Goal: Transaction & Acquisition: Obtain resource

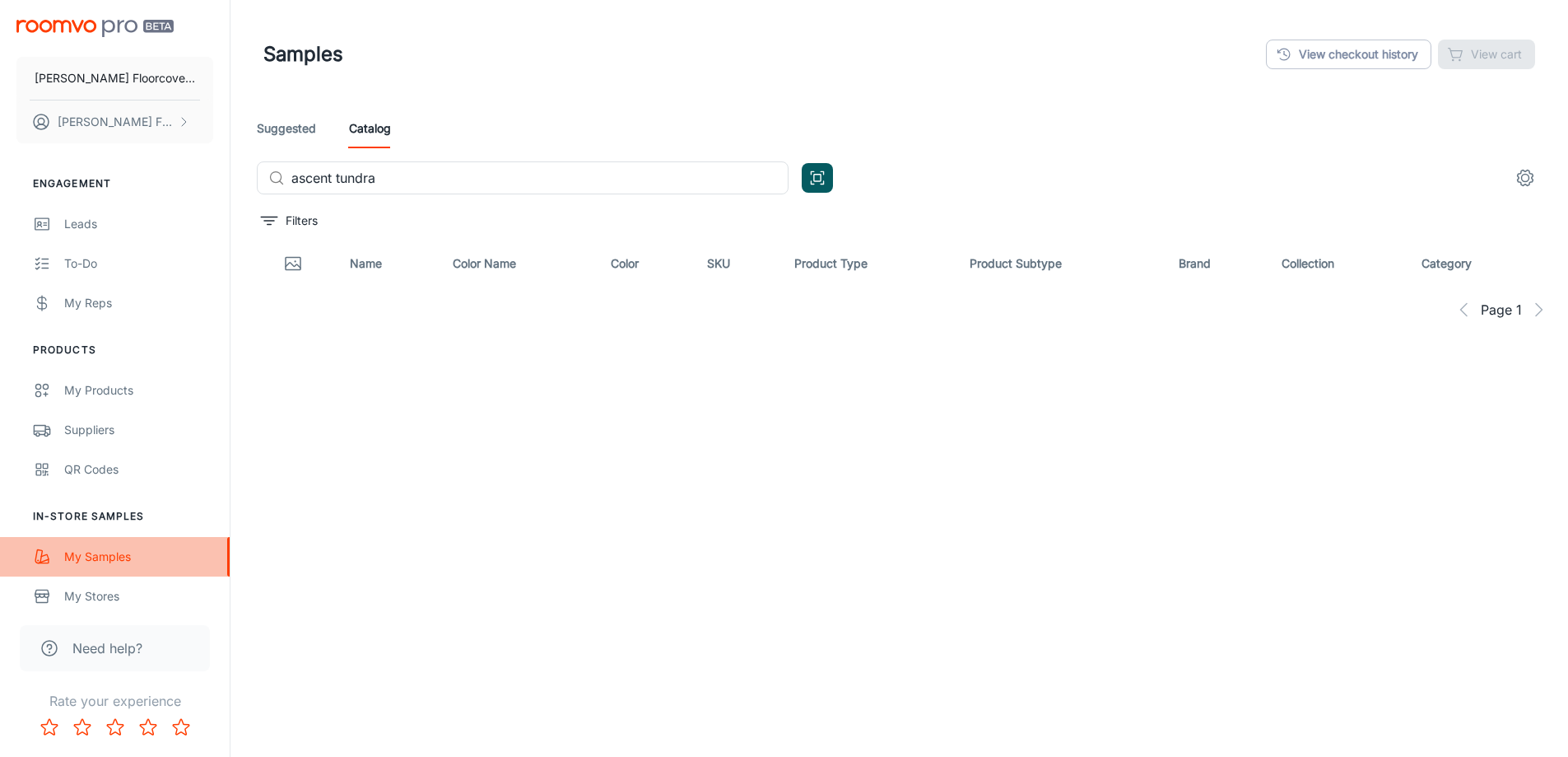
click at [100, 556] on div "My Samples" at bounding box center [139, 557] width 150 height 18
click at [112, 230] on div "Leads" at bounding box center [139, 224] width 150 height 18
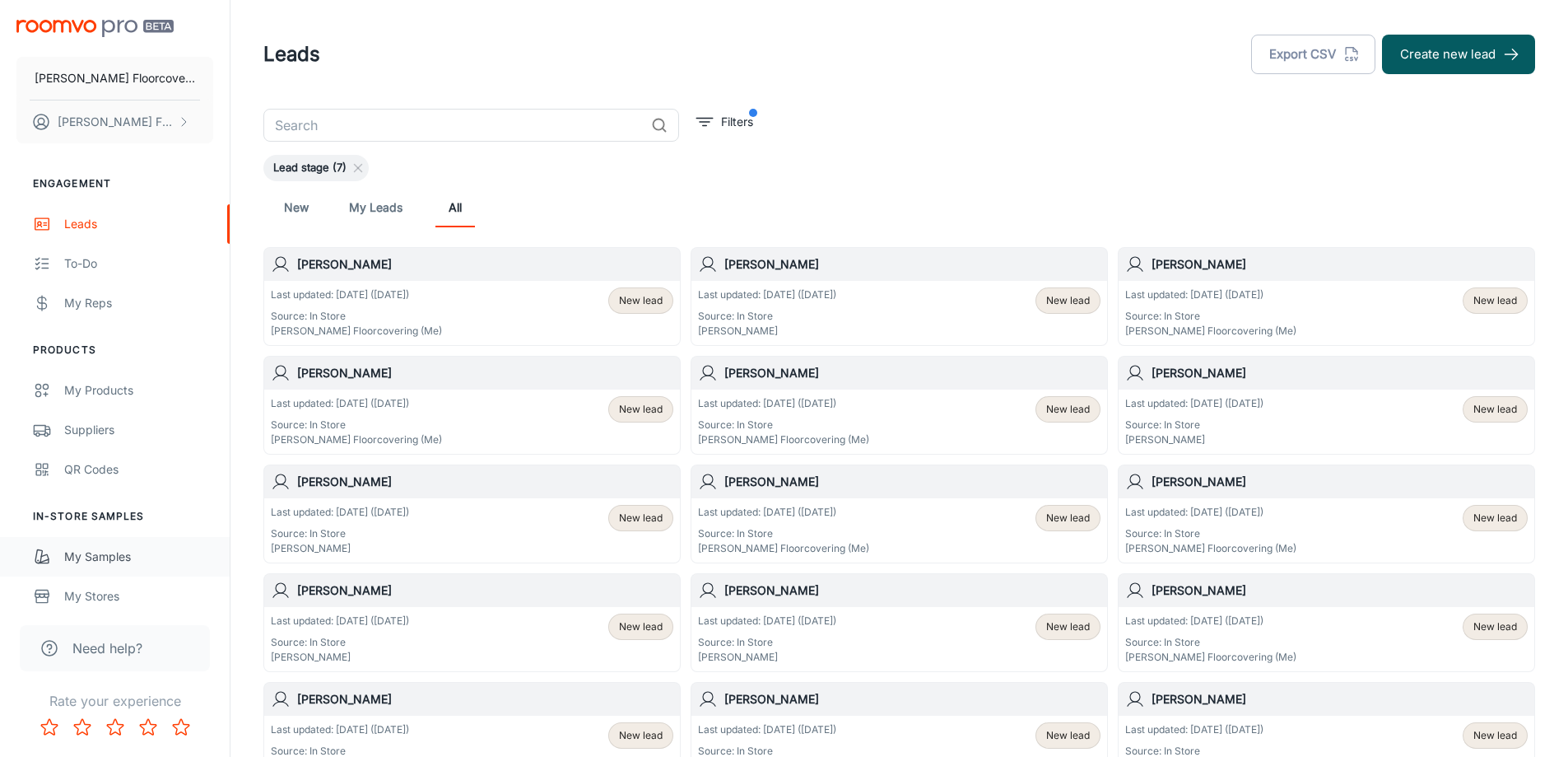
click at [138, 561] on div "My Samples" at bounding box center [139, 557] width 150 height 18
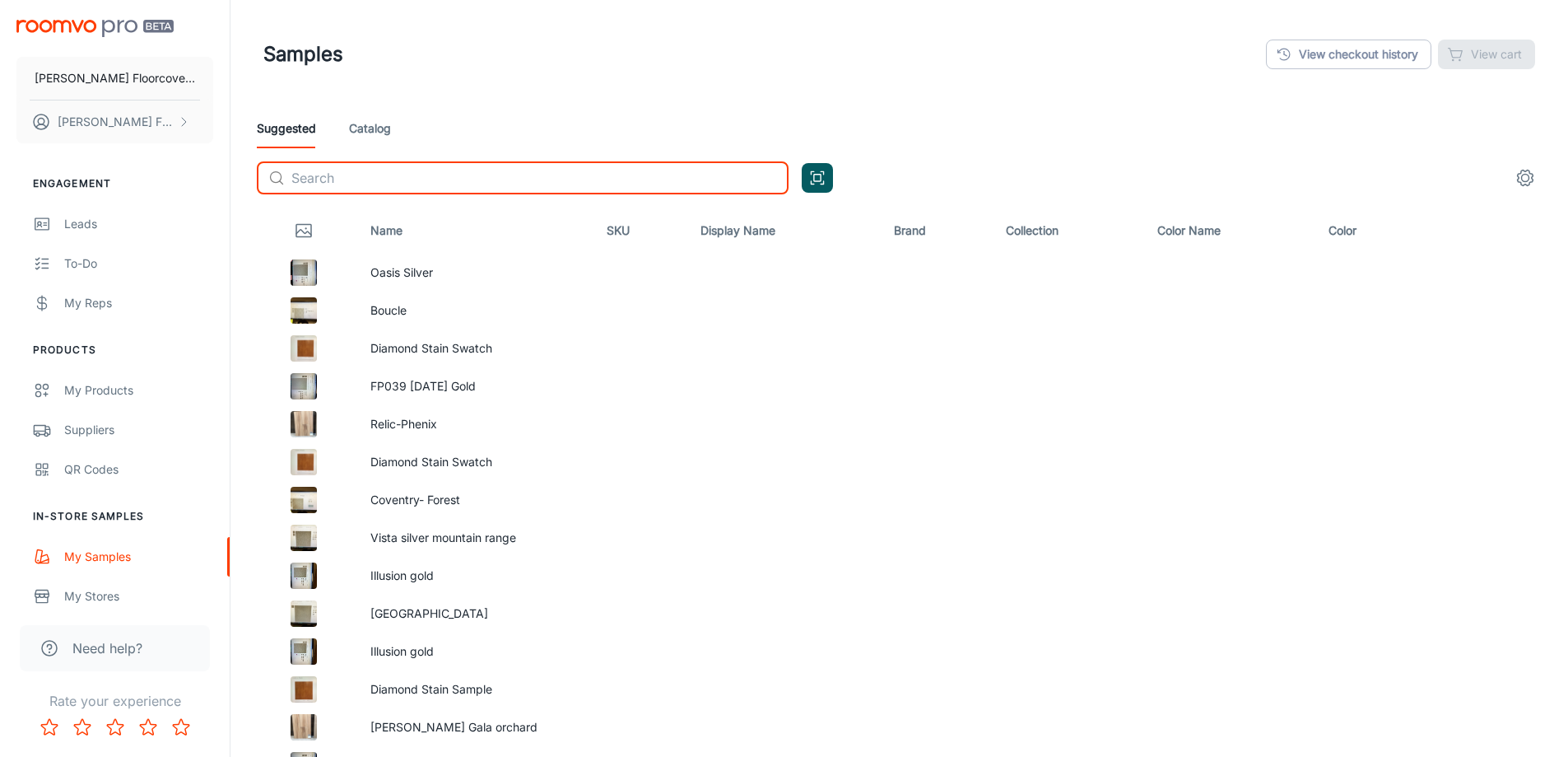
click at [486, 174] on input "text" at bounding box center [539, 178] width 497 height 33
click at [391, 126] on div "Suggested Catalog" at bounding box center [899, 129] width 1285 height 40
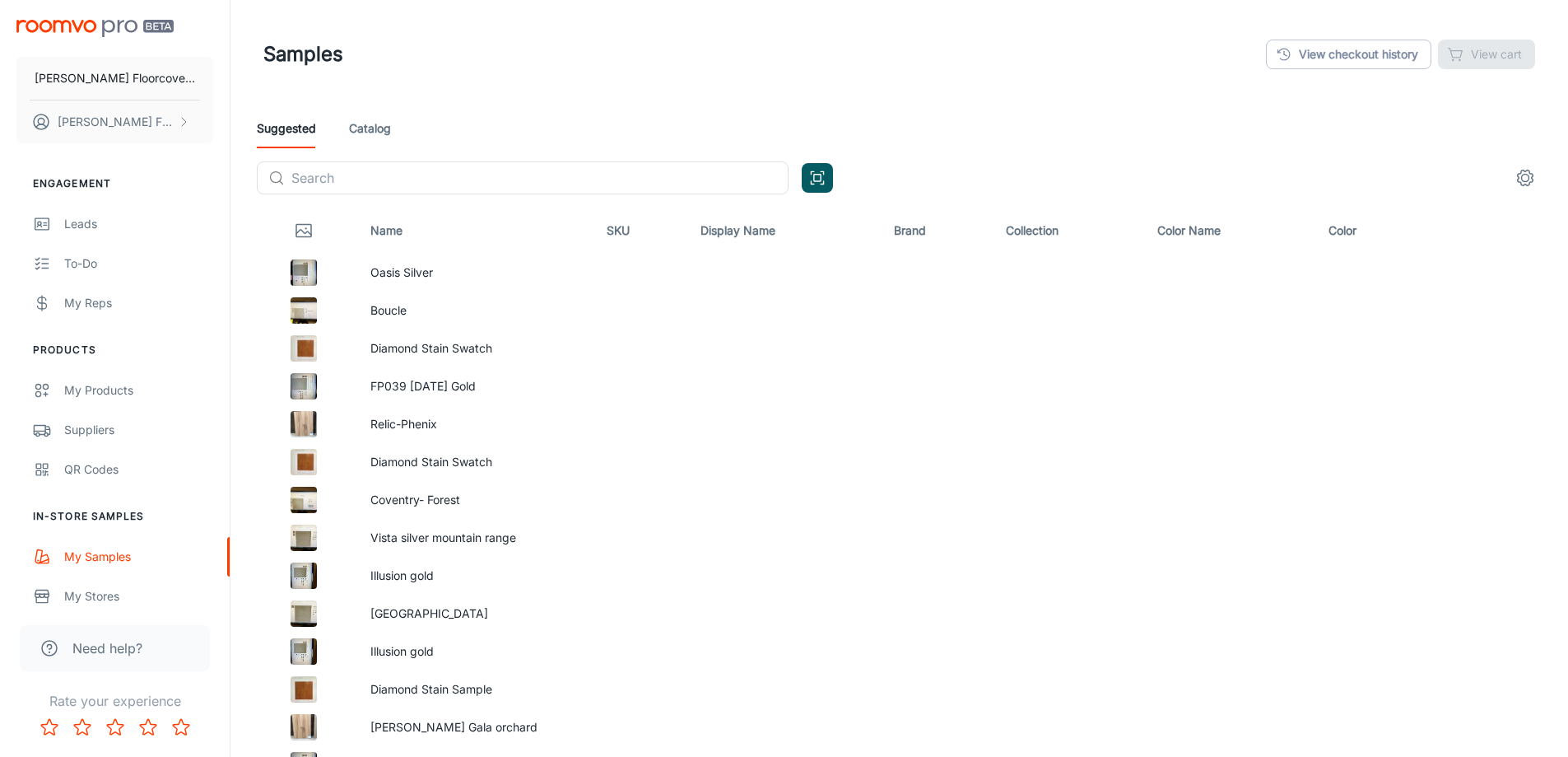
click at [387, 130] on link "Catalog" at bounding box center [370, 129] width 42 height 40
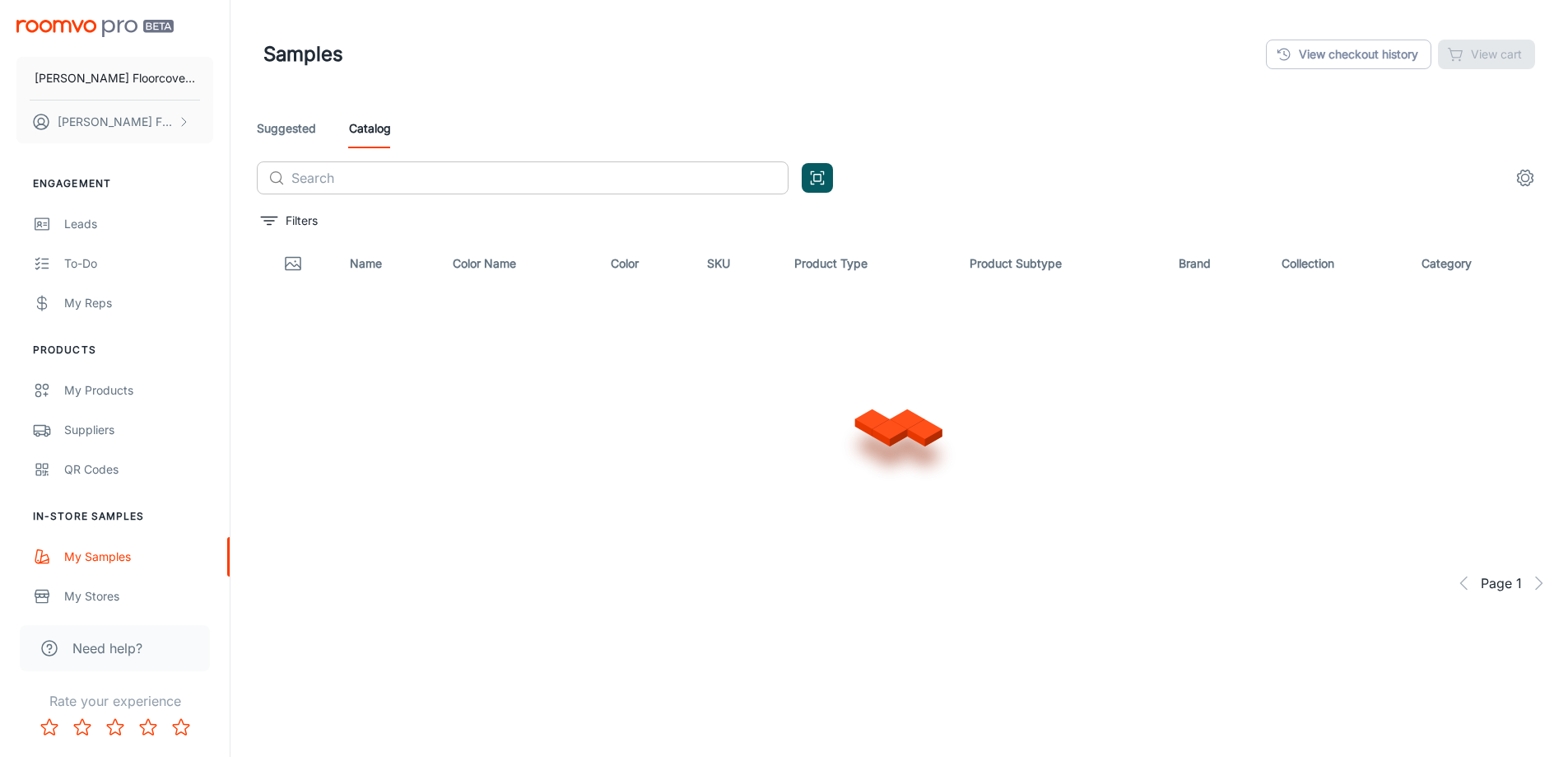
click at [393, 175] on input "text" at bounding box center [539, 178] width 497 height 33
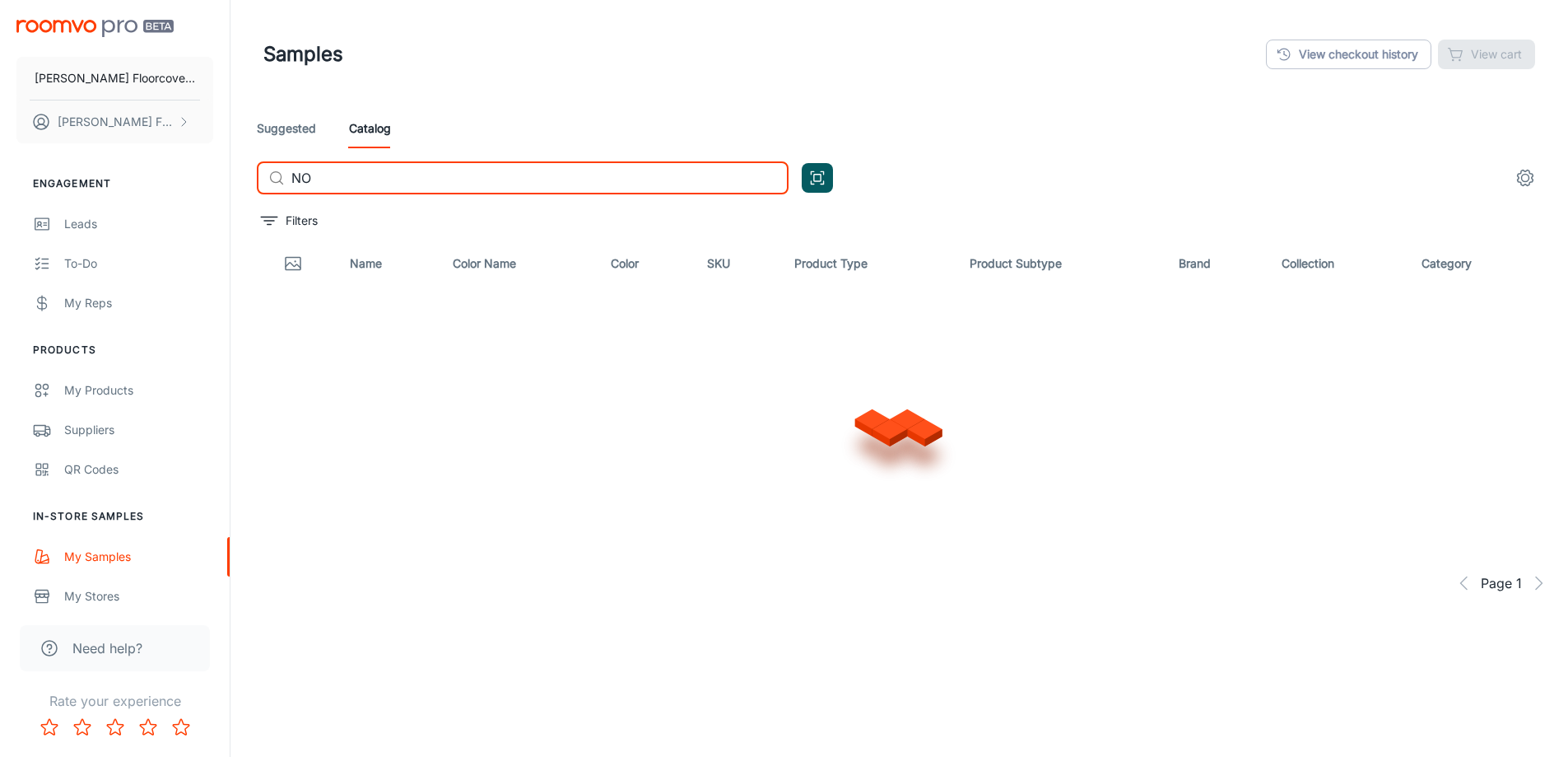
type input "N"
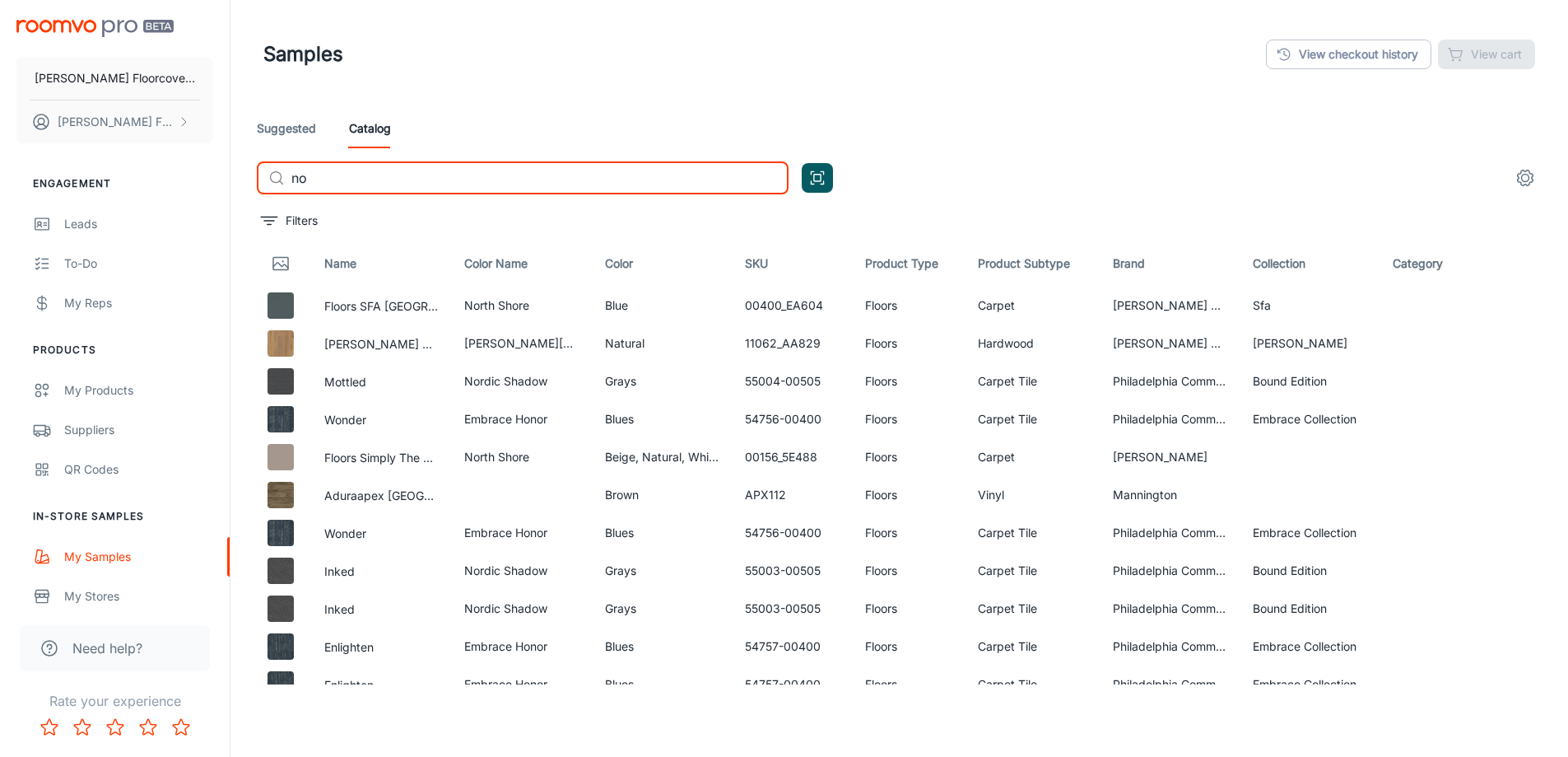
type input "n"
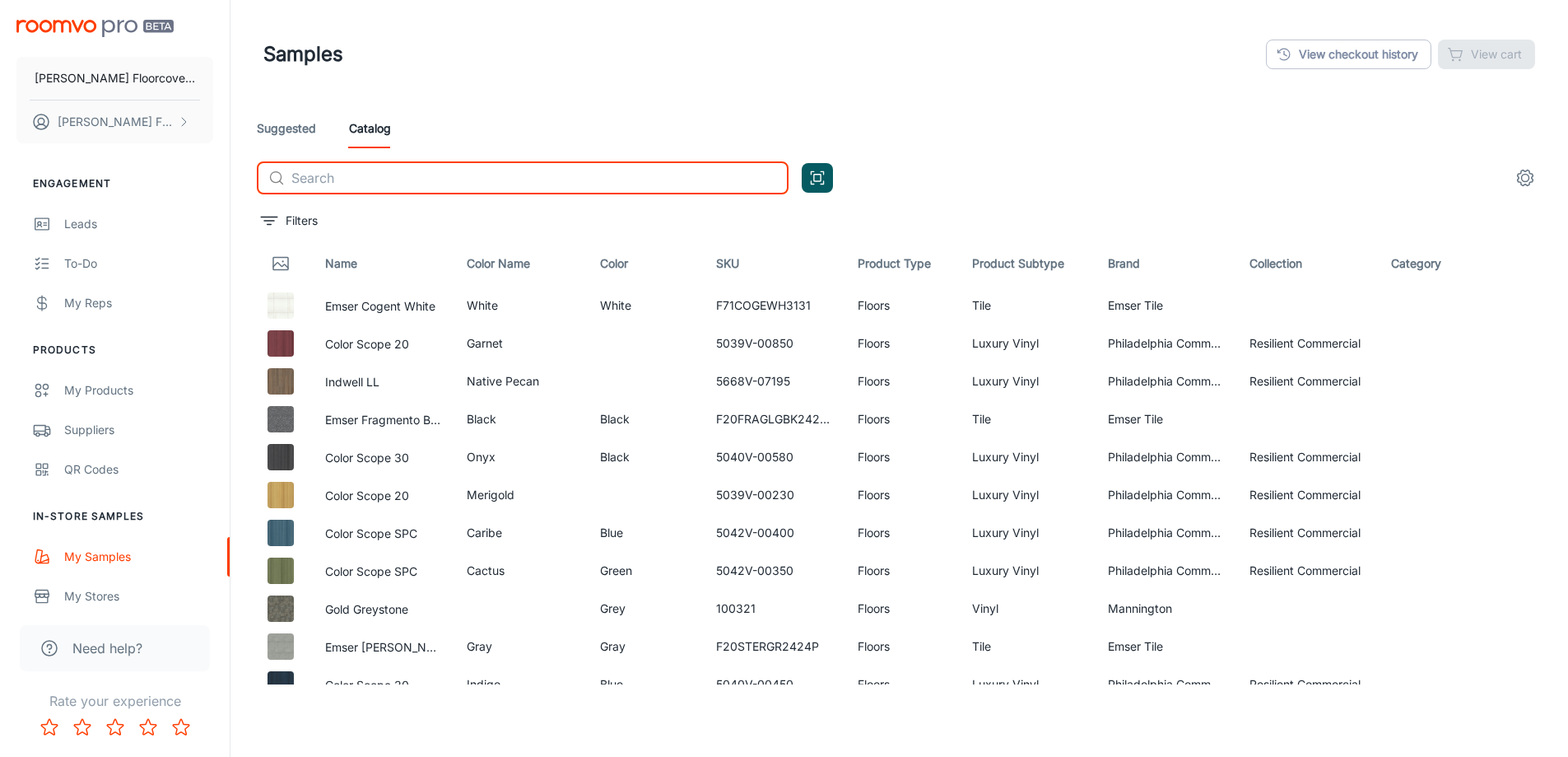
click at [391, 177] on input "text" at bounding box center [539, 178] width 497 height 33
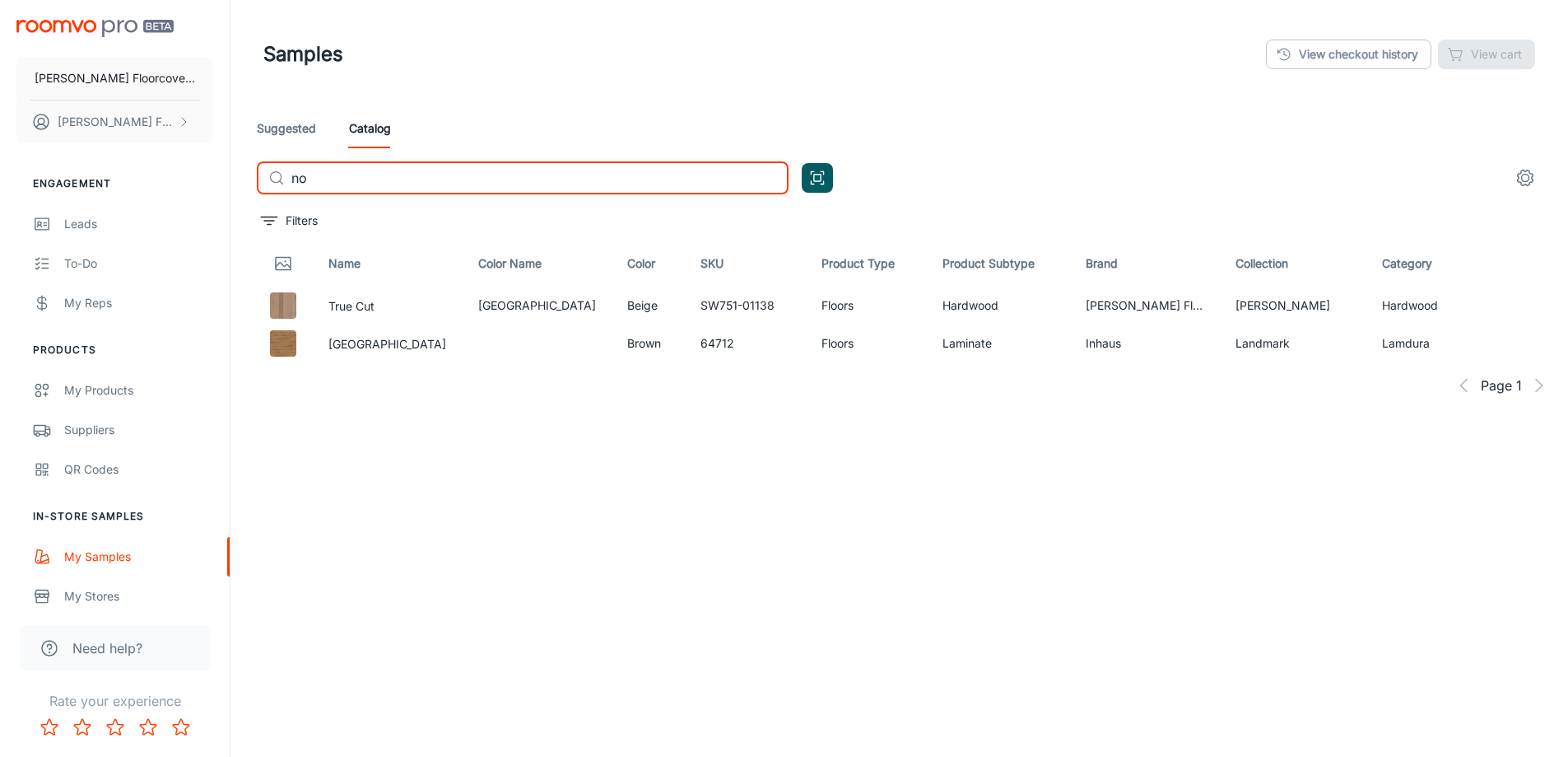
type input "n"
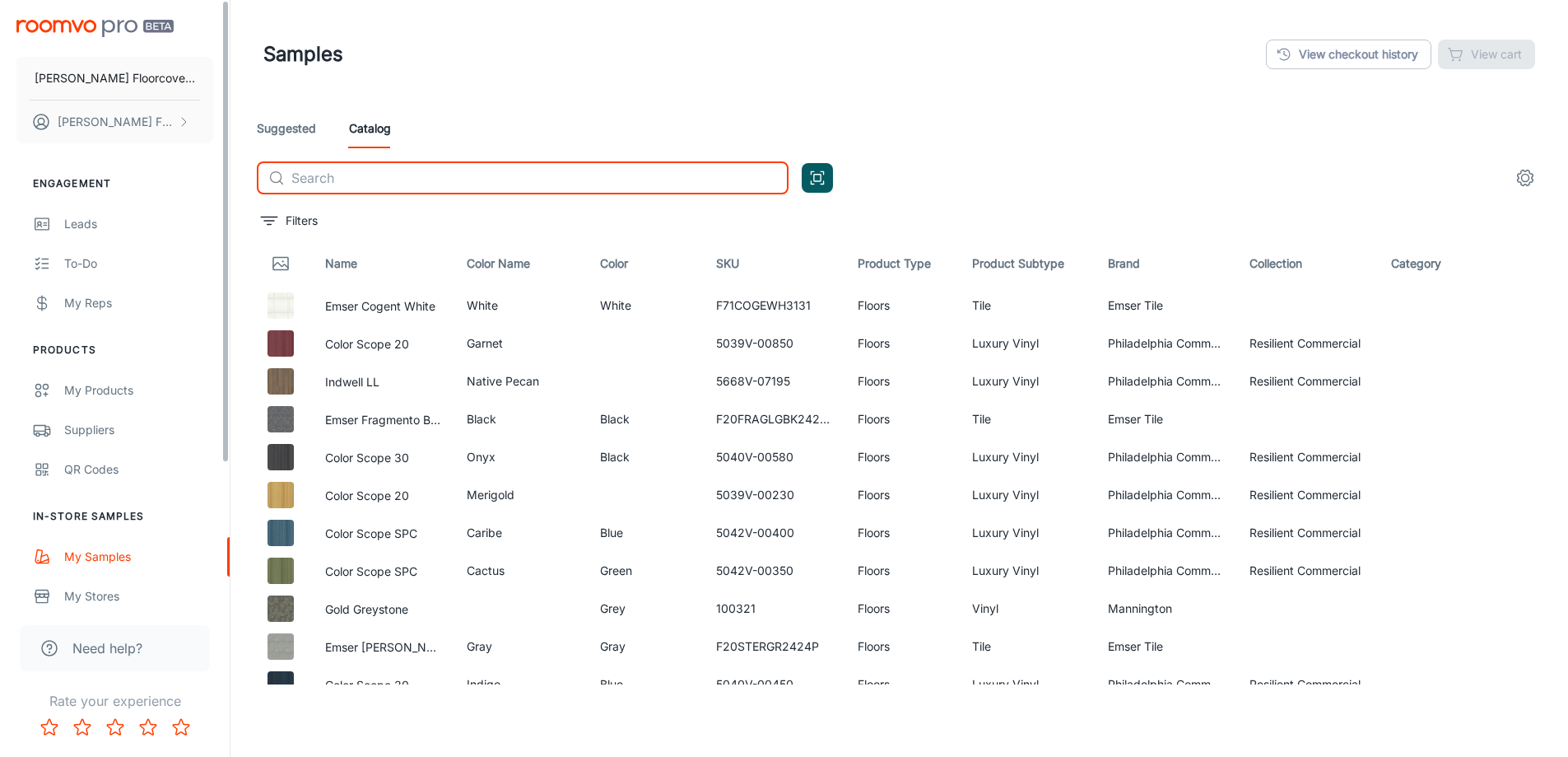
click at [324, 183] on input "text" at bounding box center [539, 178] width 497 height 33
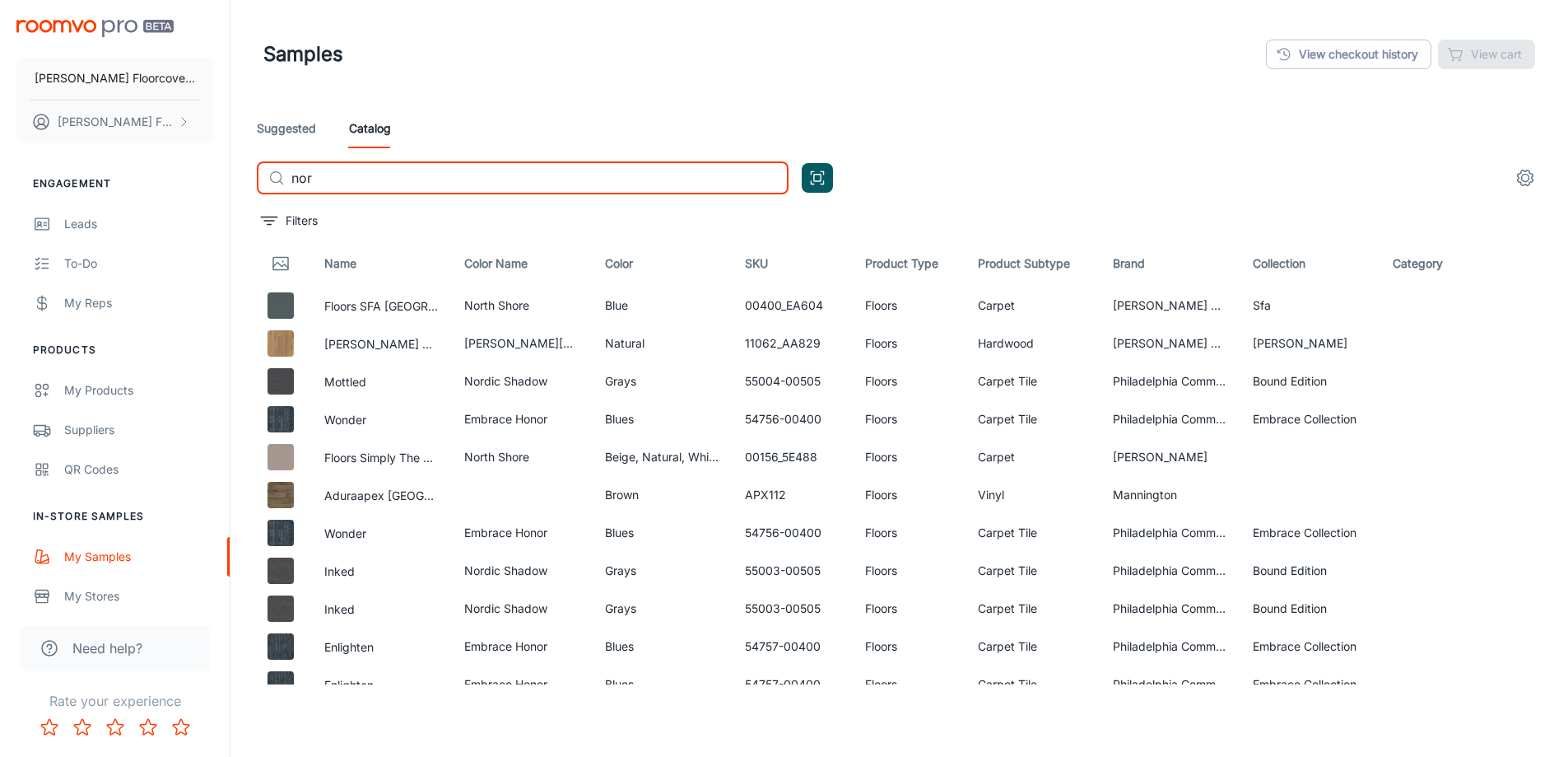
drag, startPoint x: 352, startPoint y: 176, endPoint x: 247, endPoint y: 177, distance: 105.0
click at [247, 177] on div "Suggested Catalog ​ nor ​" at bounding box center [899, 158] width 1312 height 99
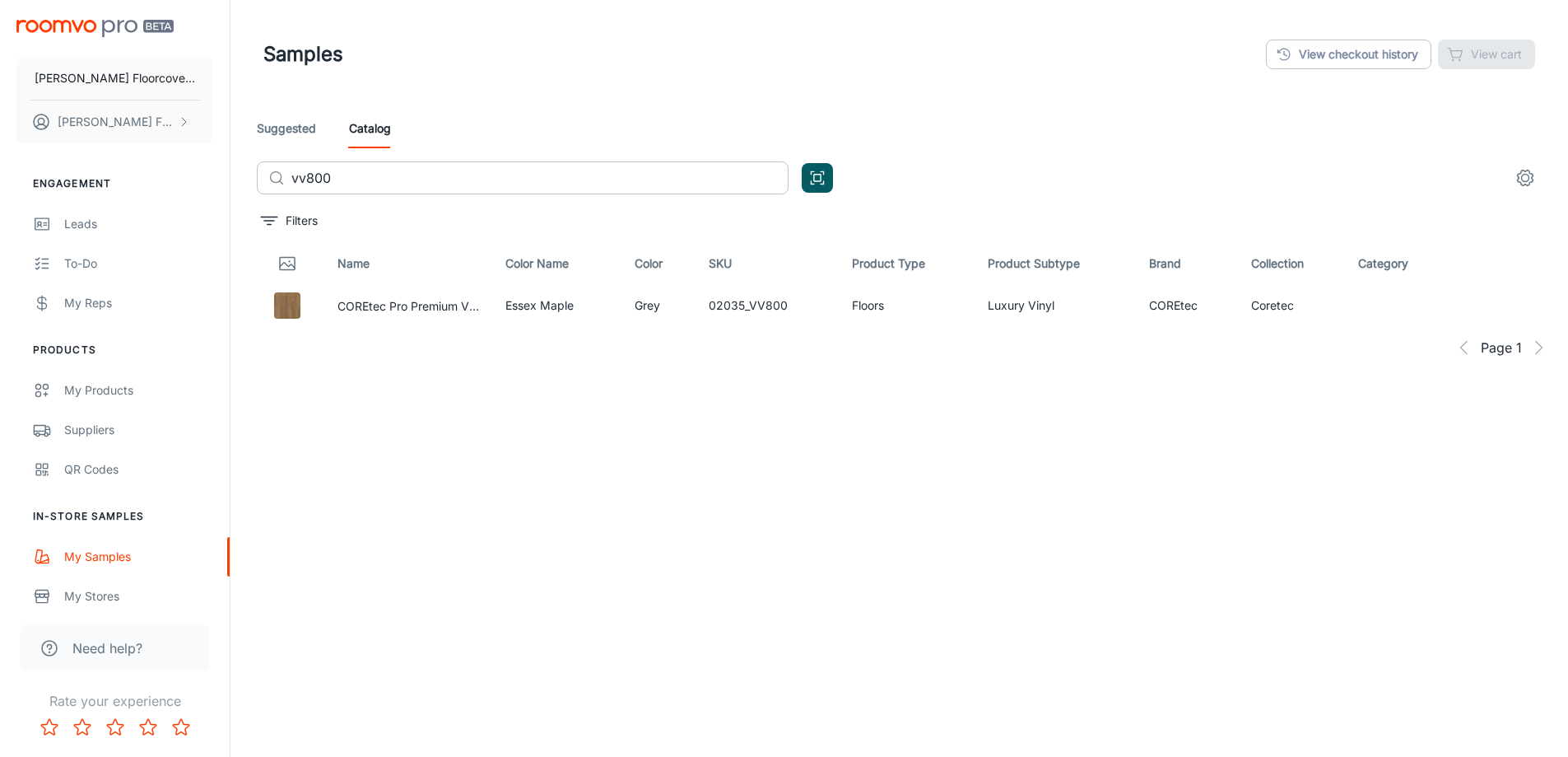
click at [289, 178] on div "​ vv800 ​" at bounding box center [523, 178] width 532 height 33
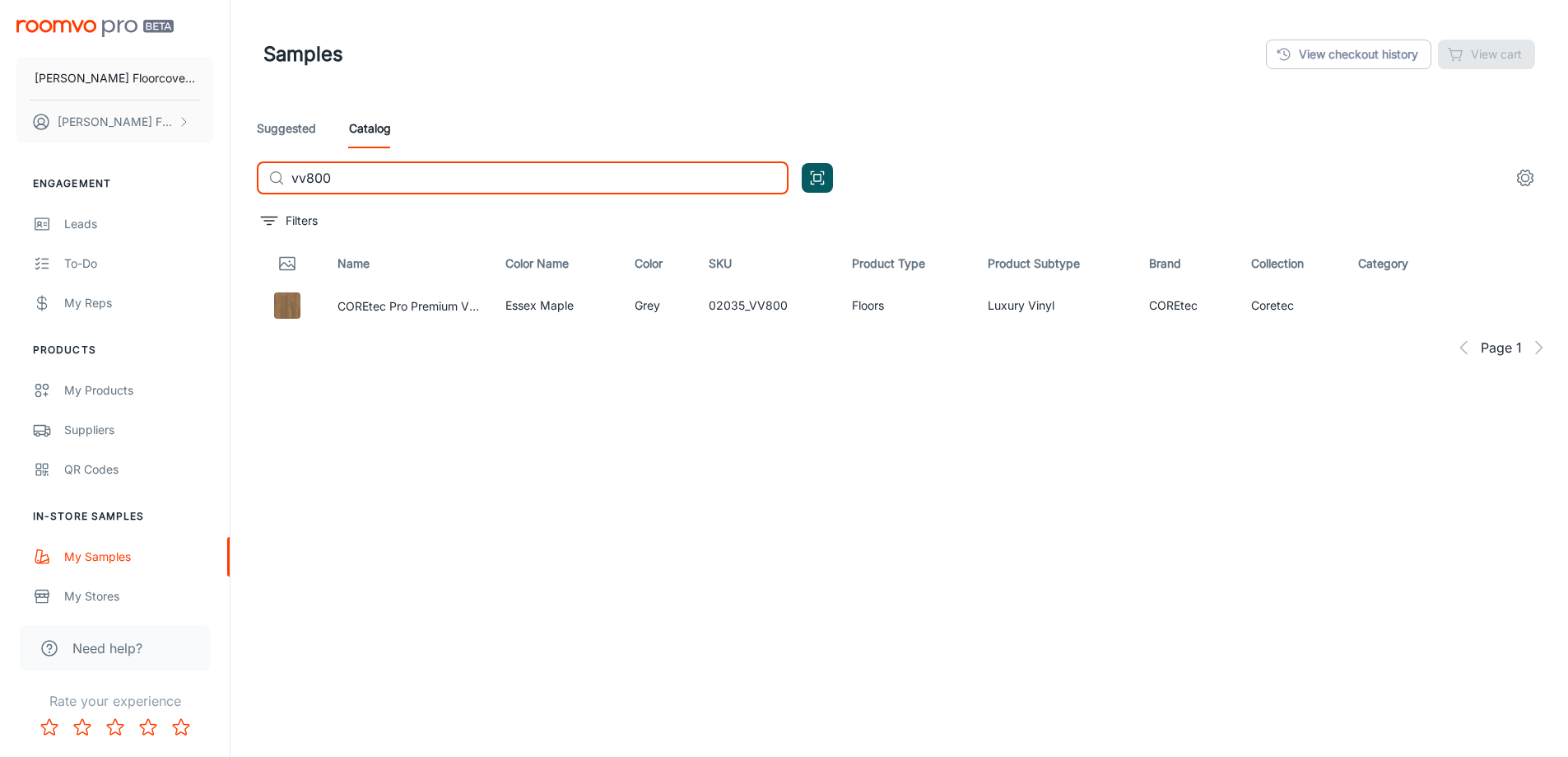
click at [292, 183] on input "vv800" at bounding box center [539, 178] width 497 height 33
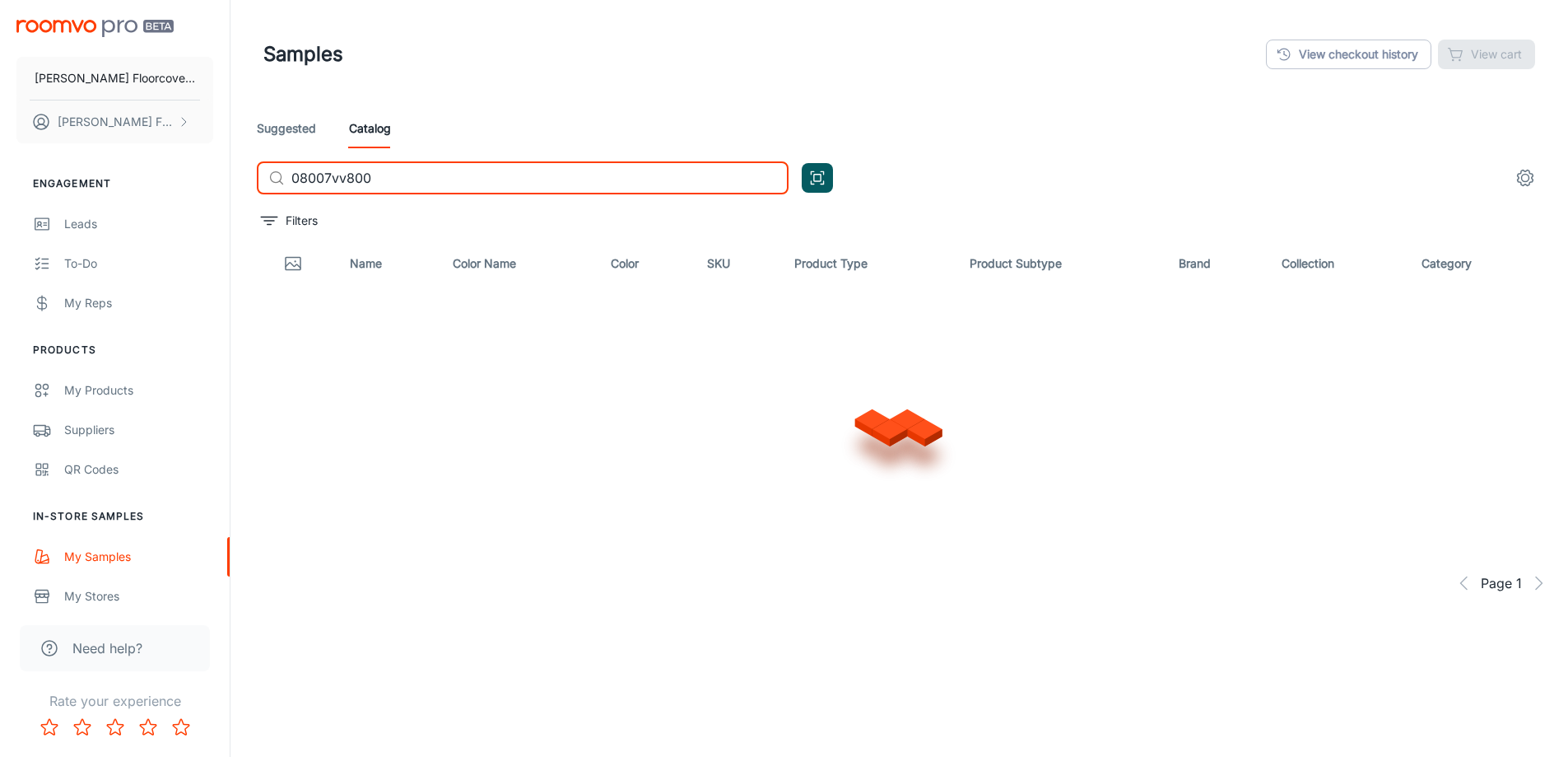
type input "08007_vv800"
drag, startPoint x: 412, startPoint y: 175, endPoint x: 268, endPoint y: 167, distance: 144.2
click at [268, 167] on div "​ 08007_vv800 ​" at bounding box center [523, 178] width 532 height 33
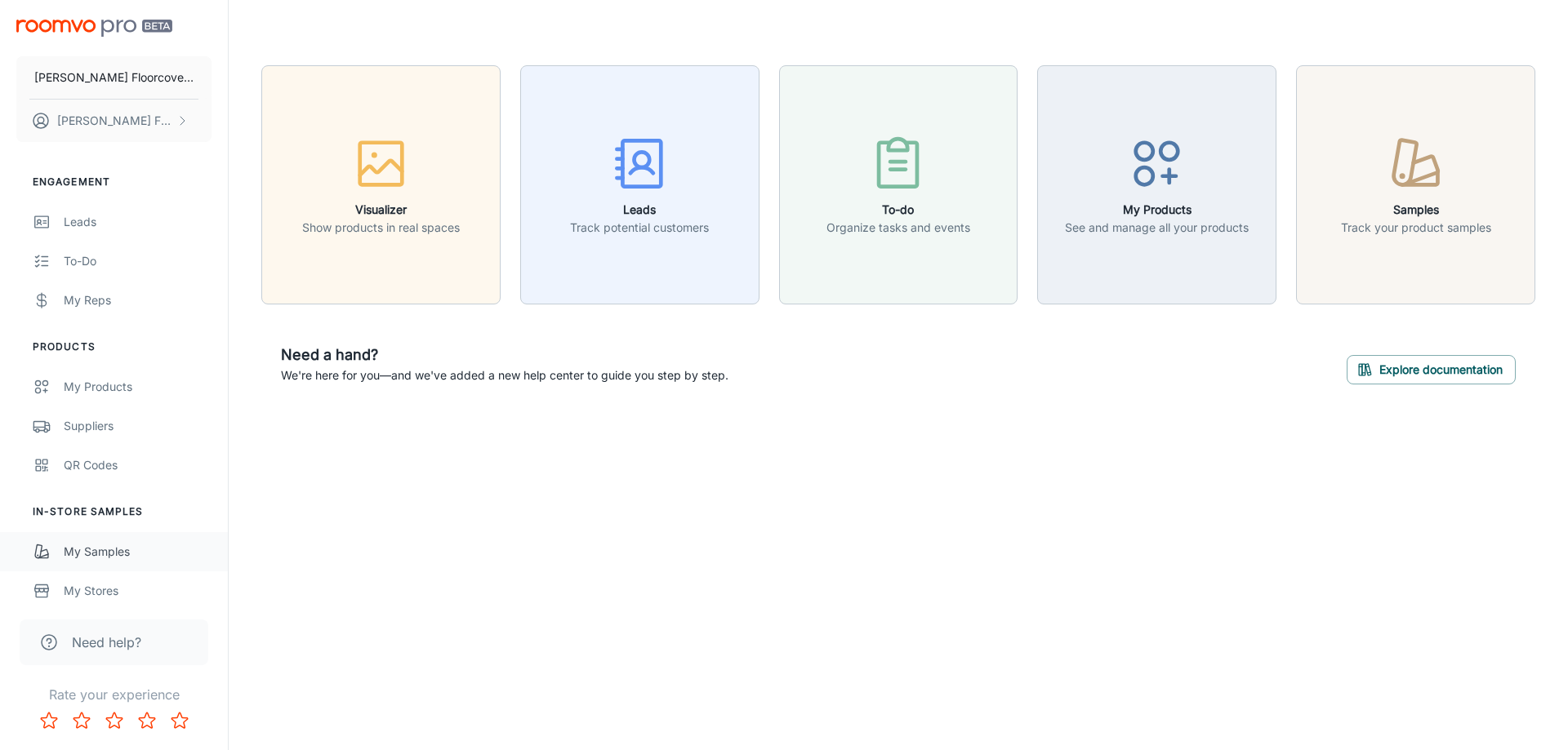
click at [120, 550] on div "My Samples" at bounding box center [137, 551] width 148 height 18
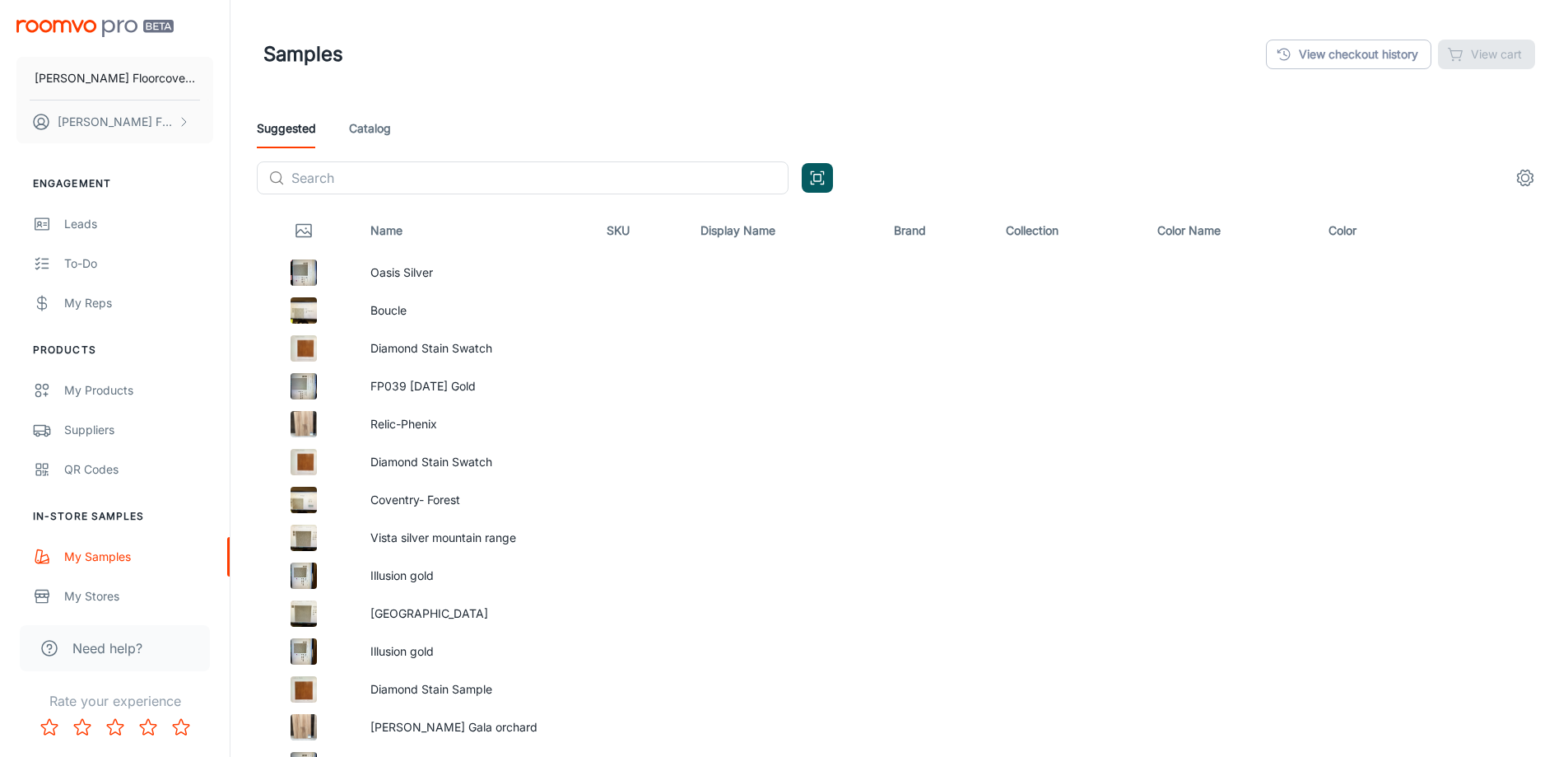
click at [391, 127] on link "Catalog" at bounding box center [370, 129] width 42 height 40
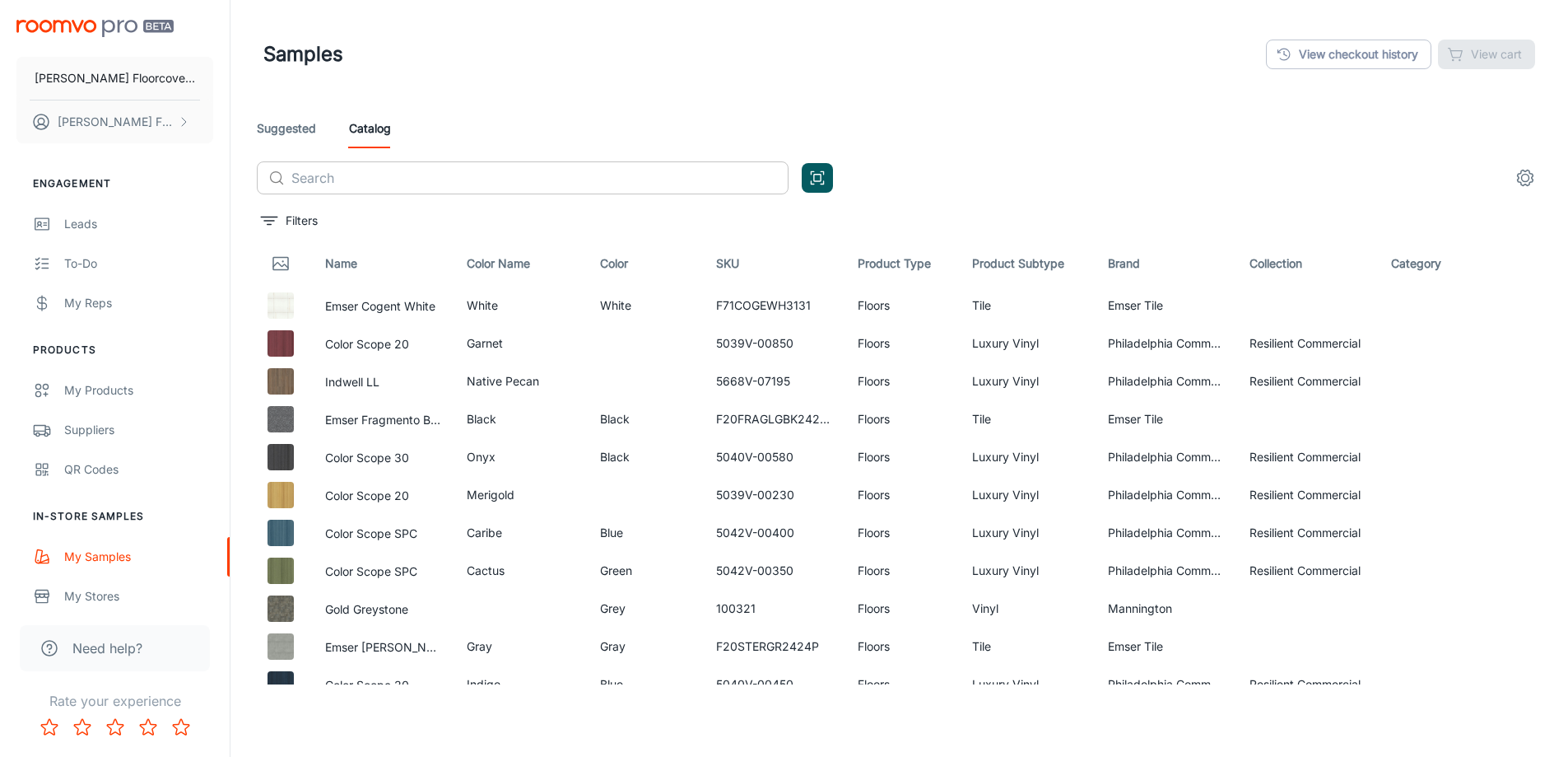
click at [397, 175] on input "text" at bounding box center [539, 178] width 497 height 33
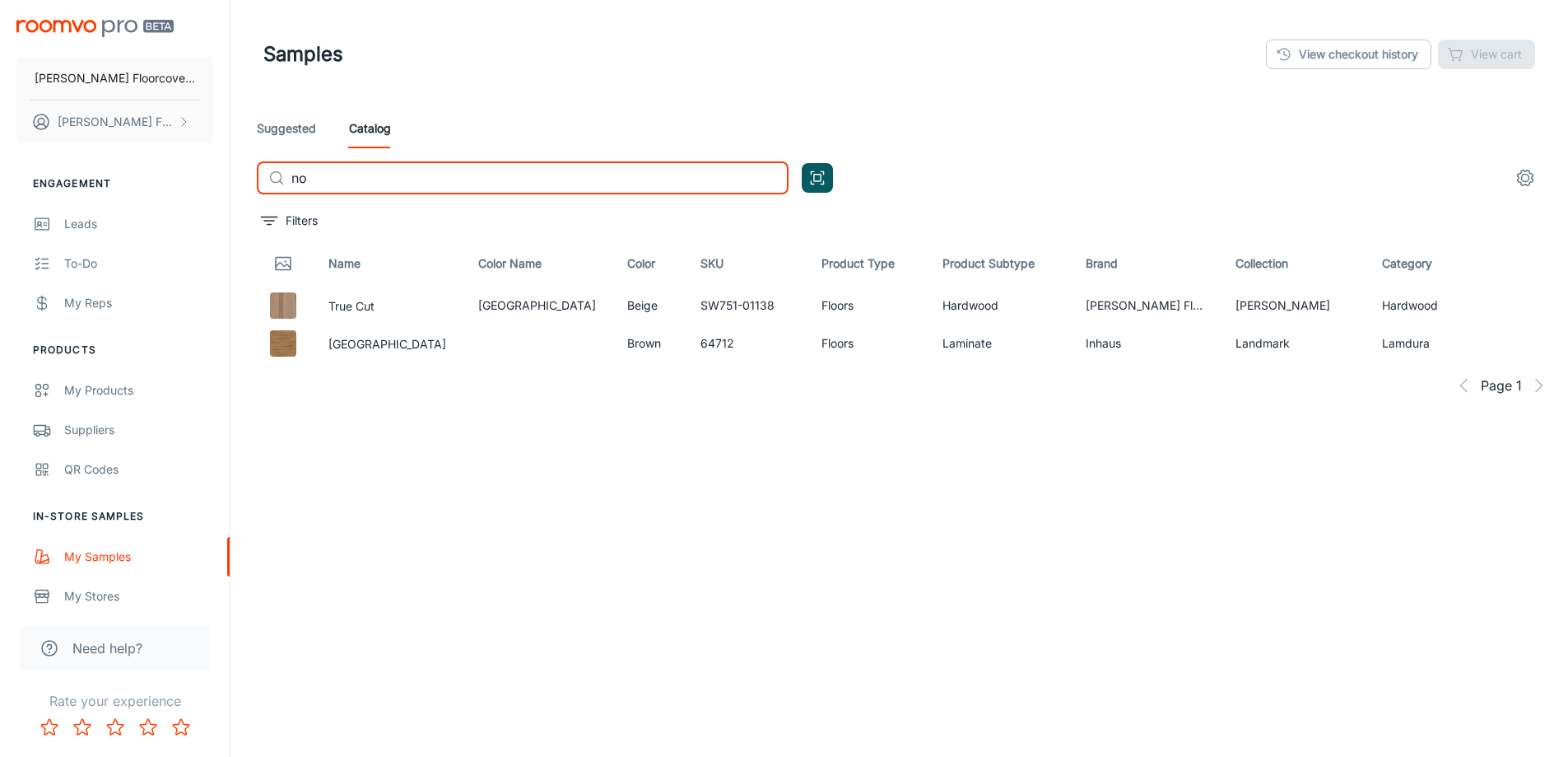
type input "n"
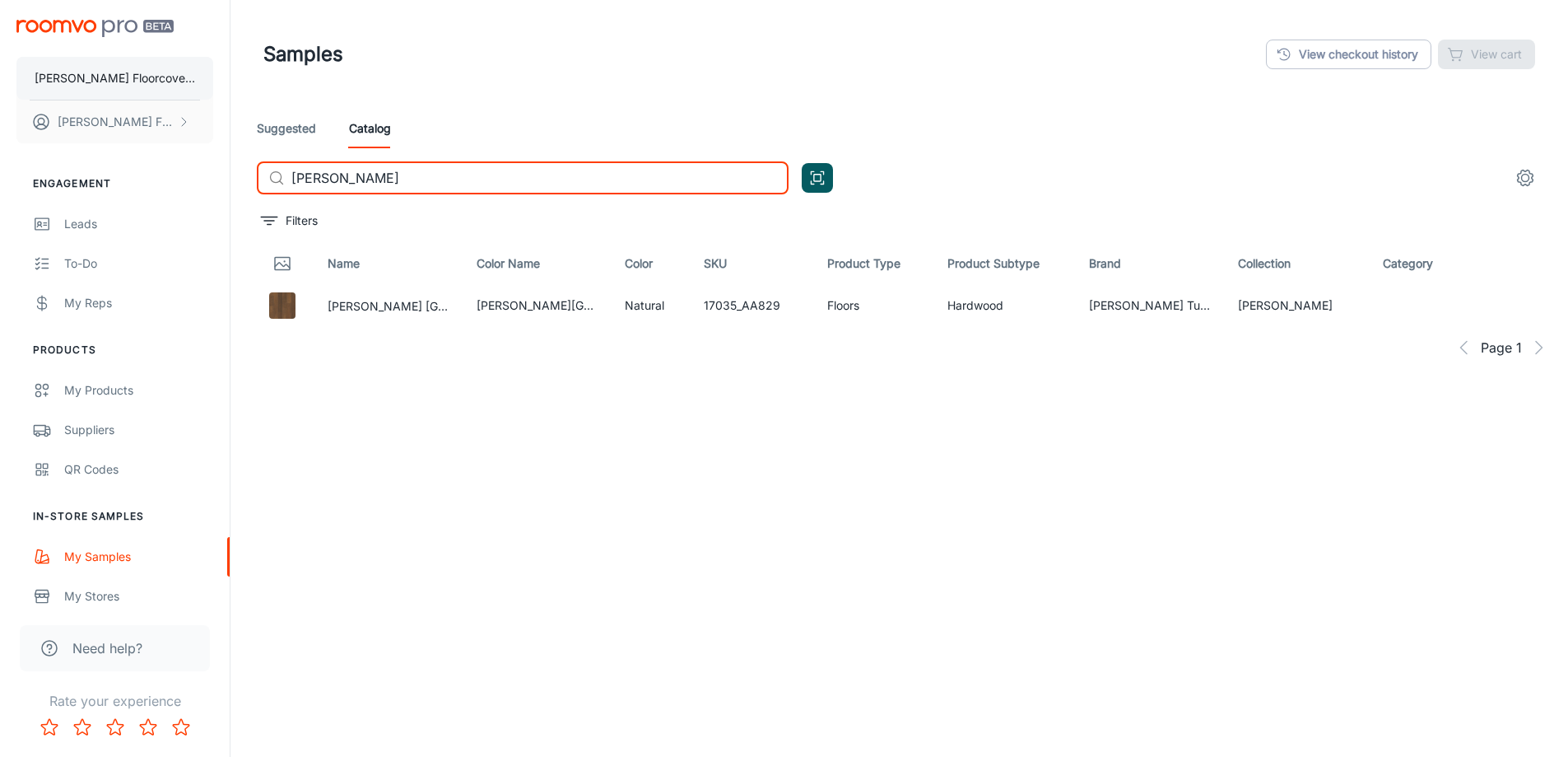
type input "[PERSON_NAME]"
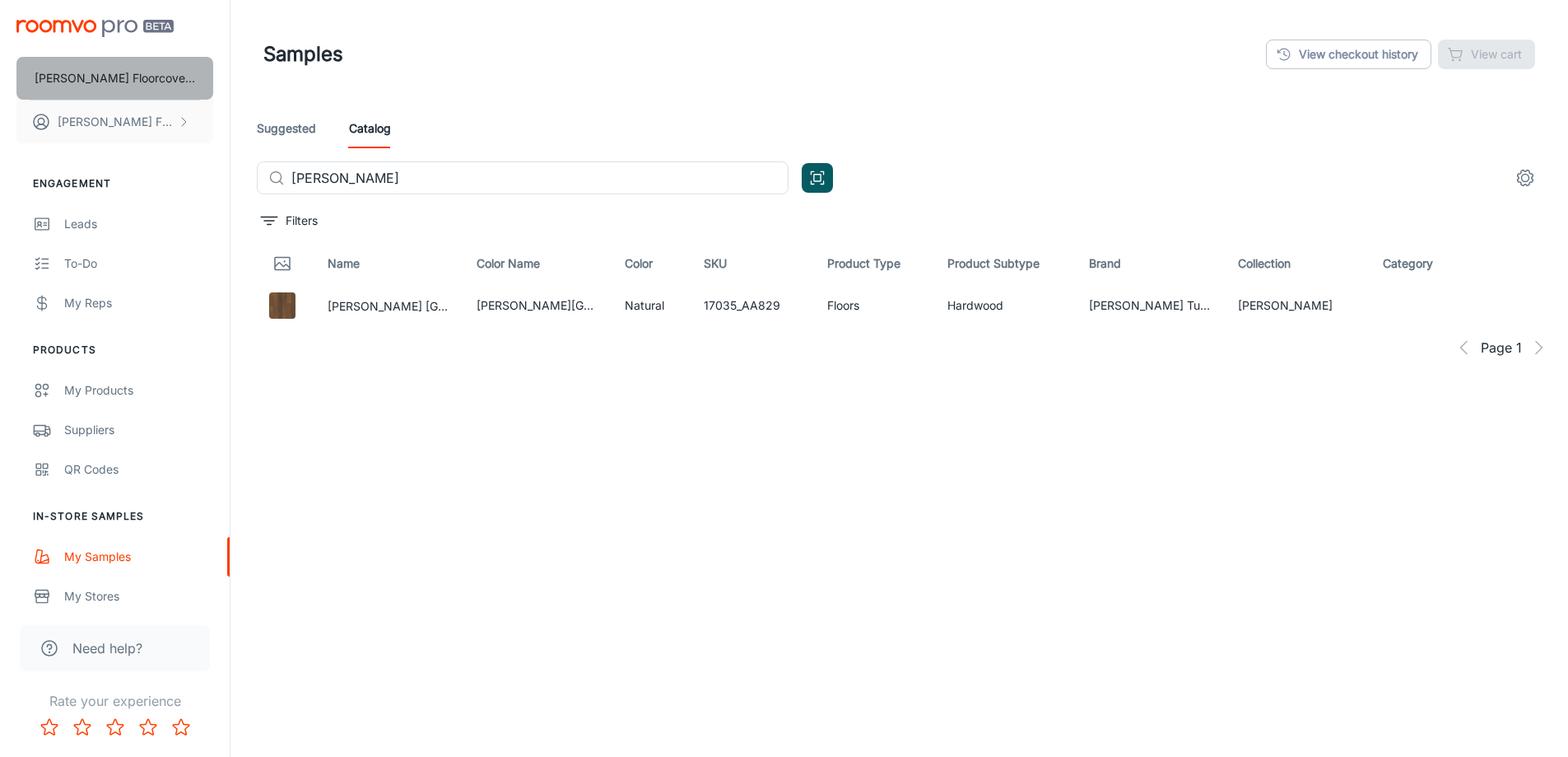
click at [118, 74] on p "[PERSON_NAME] Floorcovering" at bounding box center [115, 78] width 160 height 18
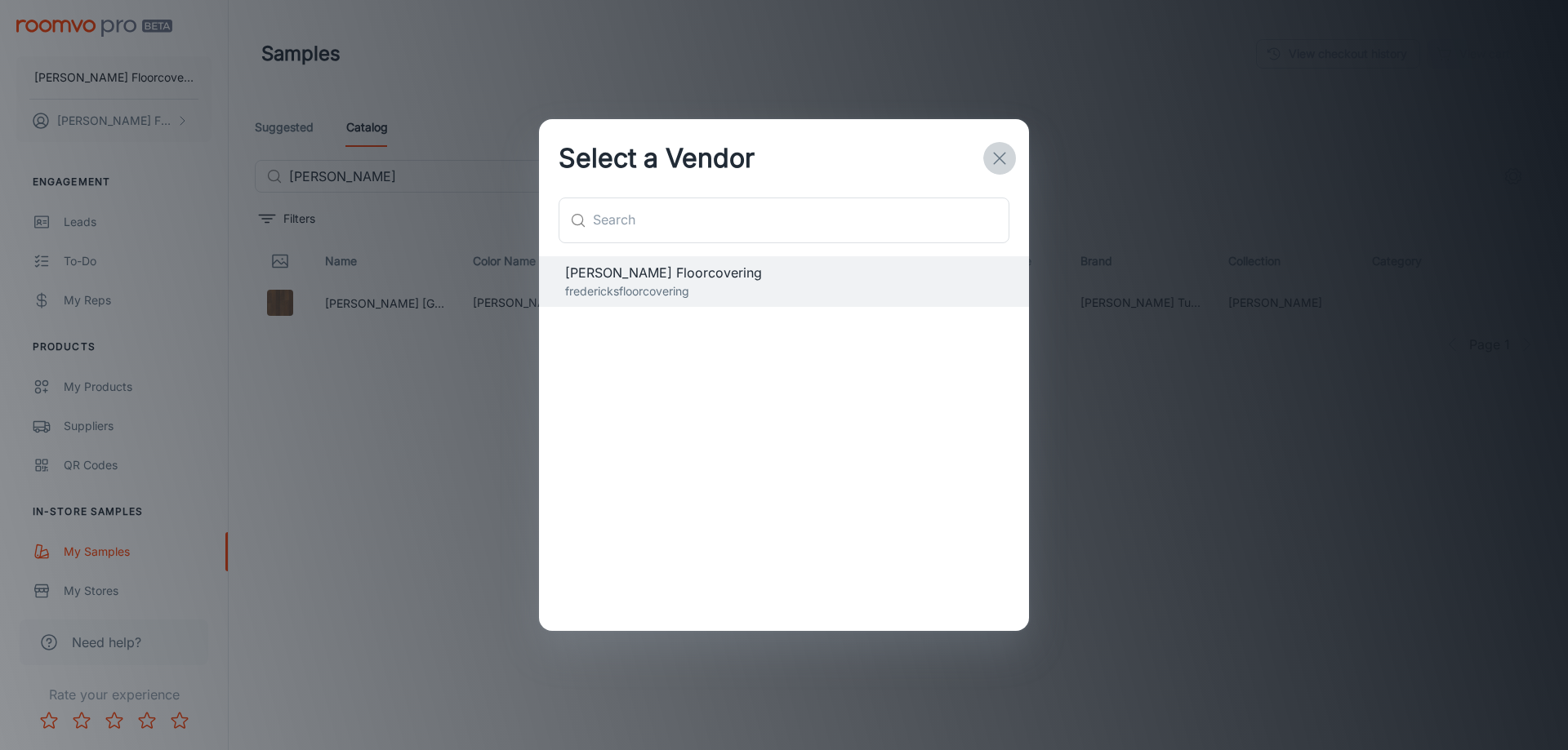
click at [1002, 160] on line "button" at bounding box center [1000, 158] width 12 height 12
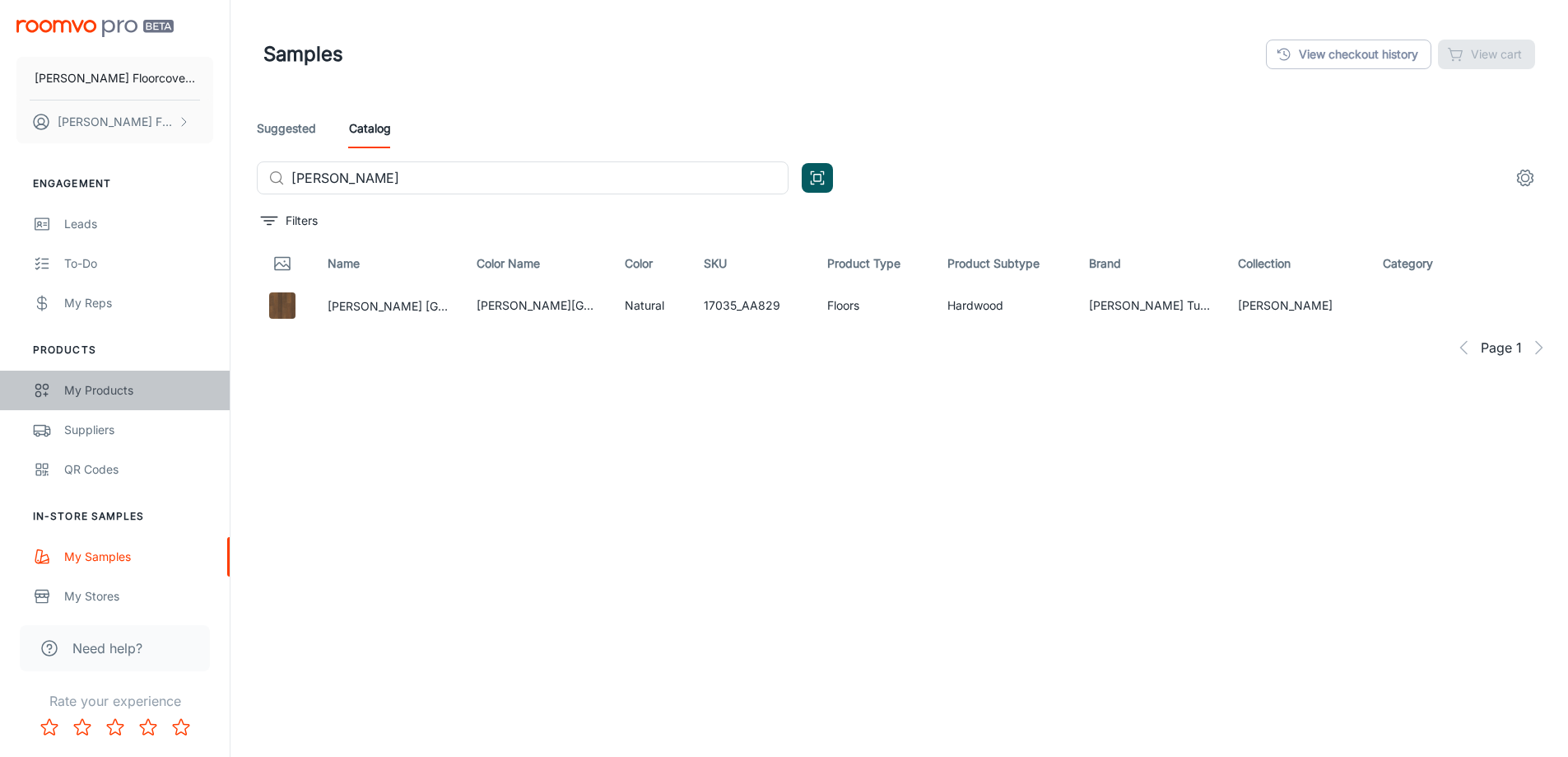
click at [70, 390] on div "My Products" at bounding box center [139, 390] width 150 height 18
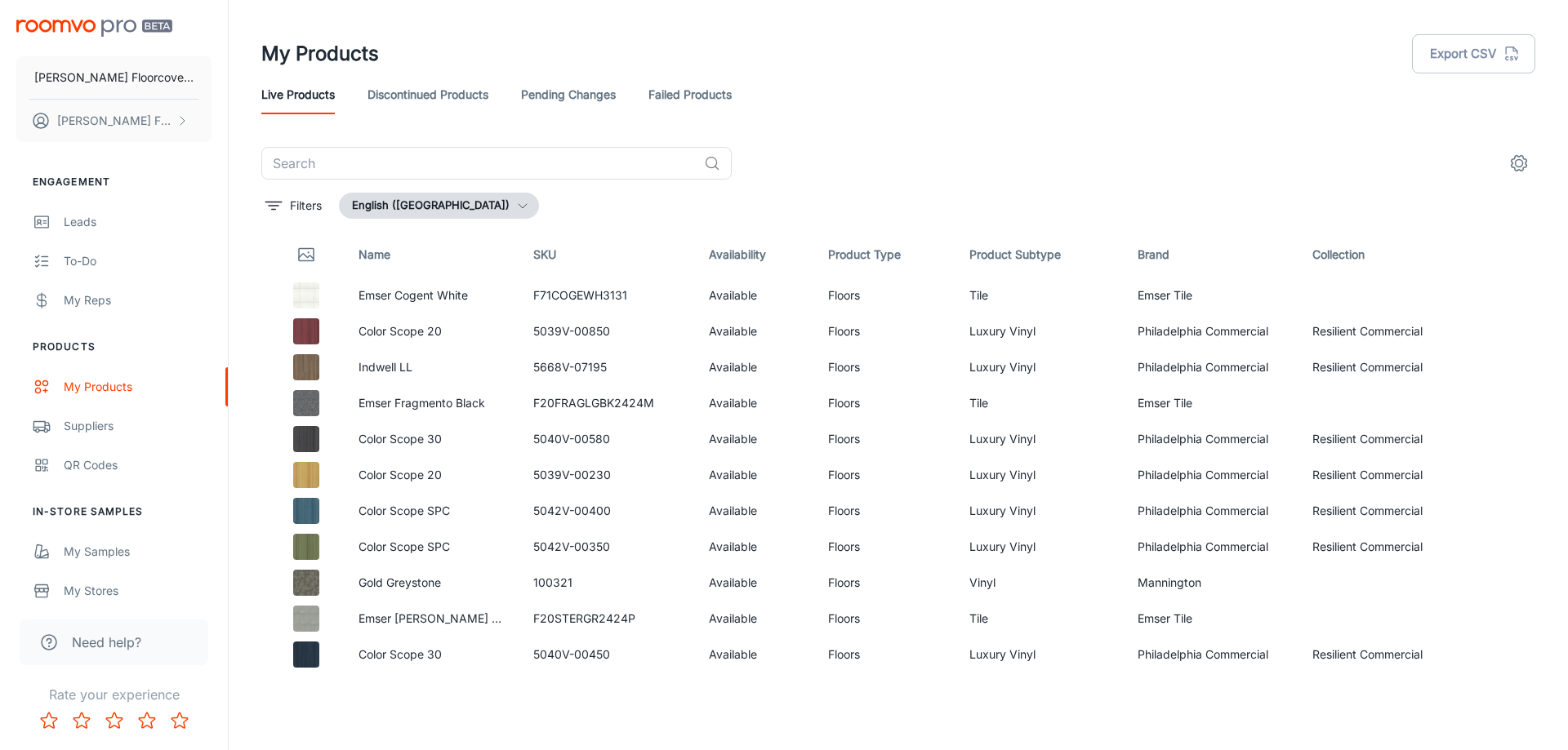
click at [725, 96] on link "Failed Products" at bounding box center [690, 95] width 83 height 40
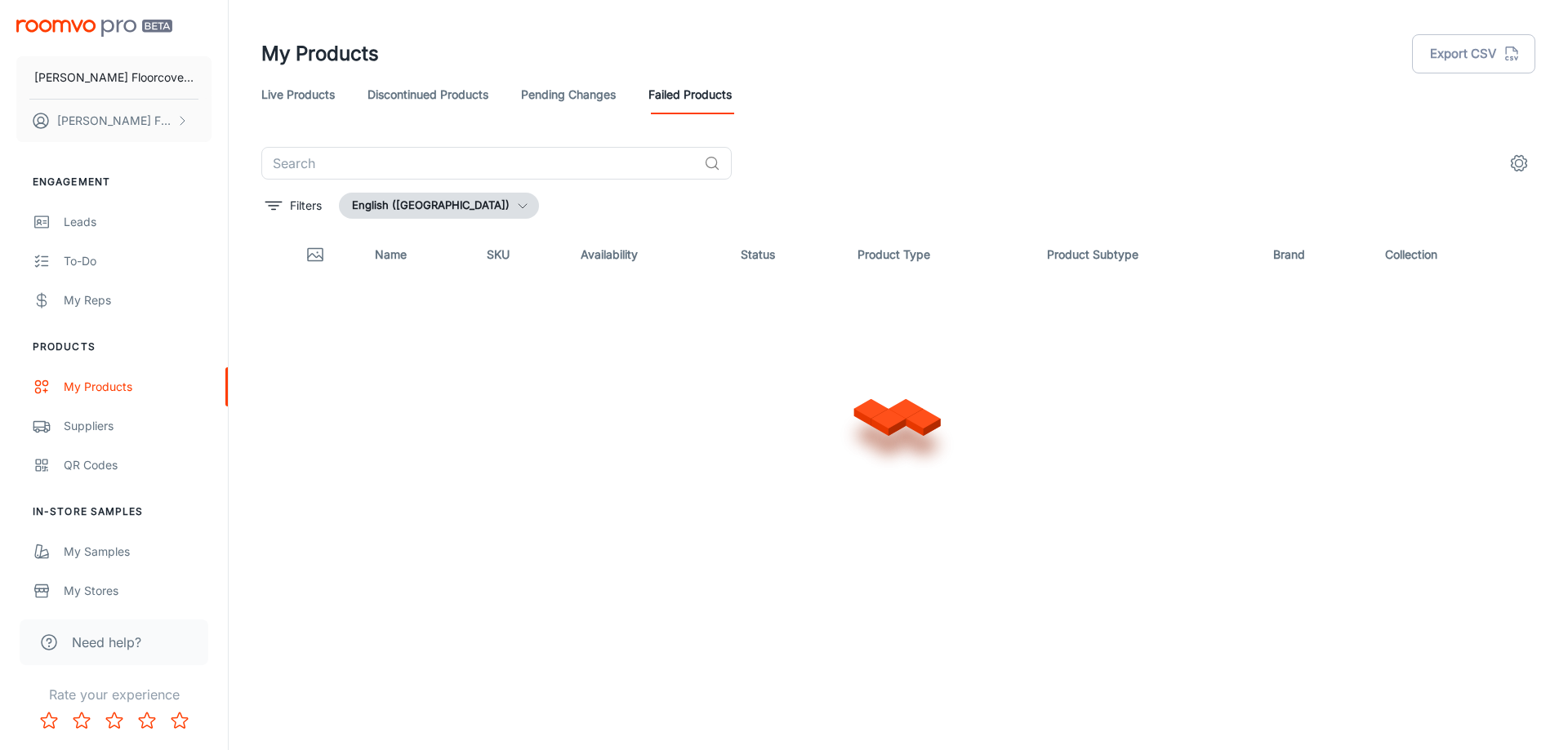
click at [611, 95] on link "Pending Changes" at bounding box center [568, 95] width 95 height 40
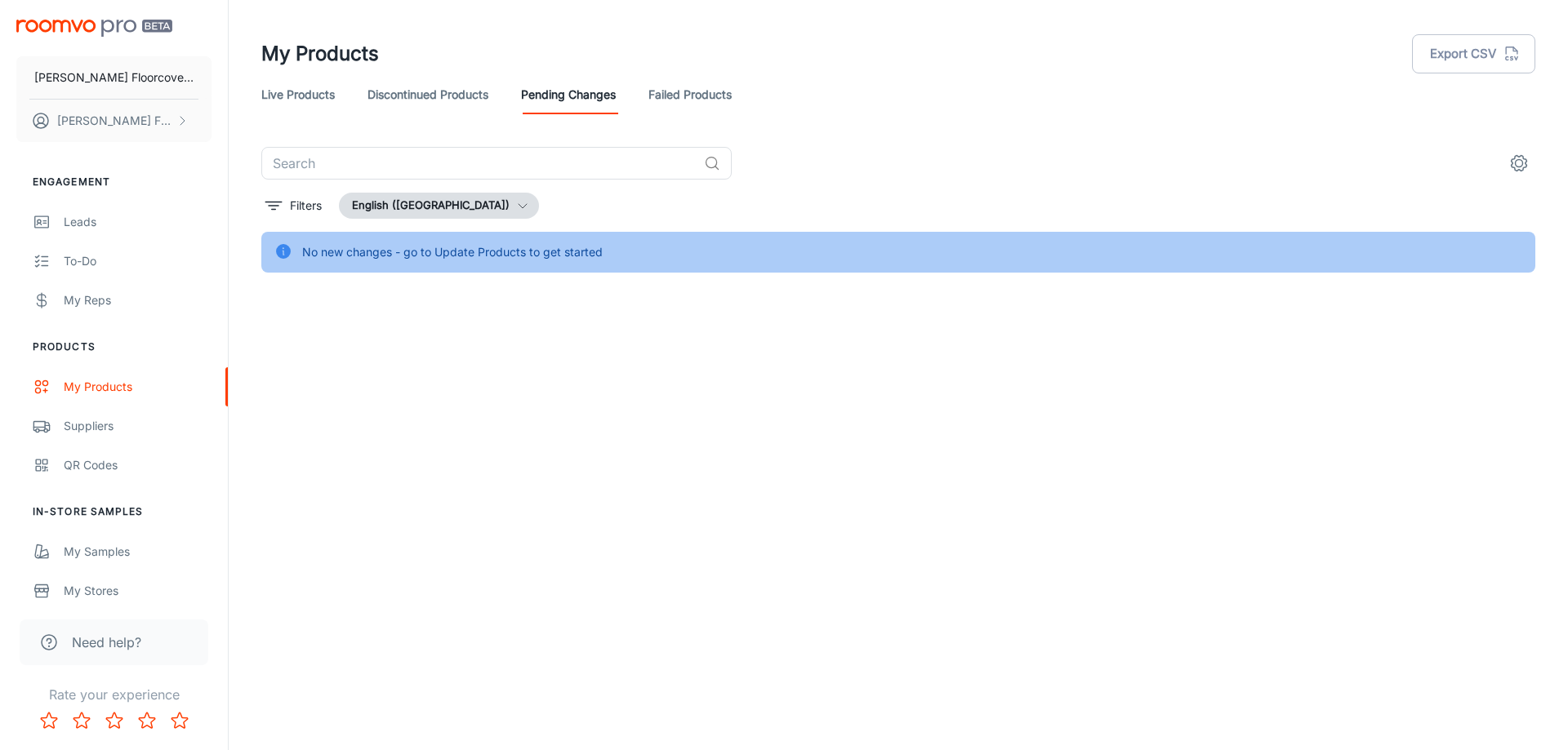
click at [451, 99] on link "Discontinued Products" at bounding box center [428, 95] width 121 height 40
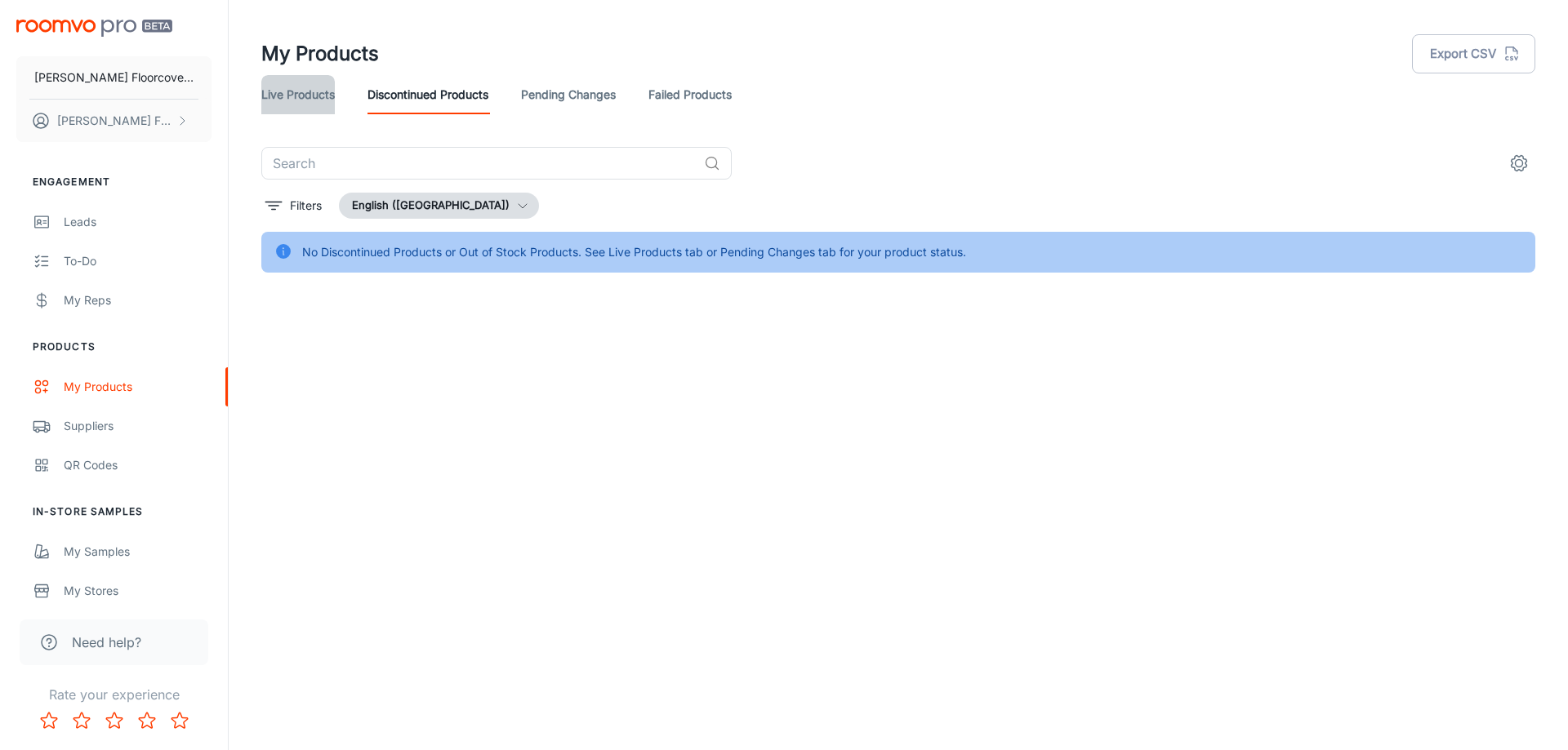
click at [322, 97] on link "Live Products" at bounding box center [298, 95] width 73 height 40
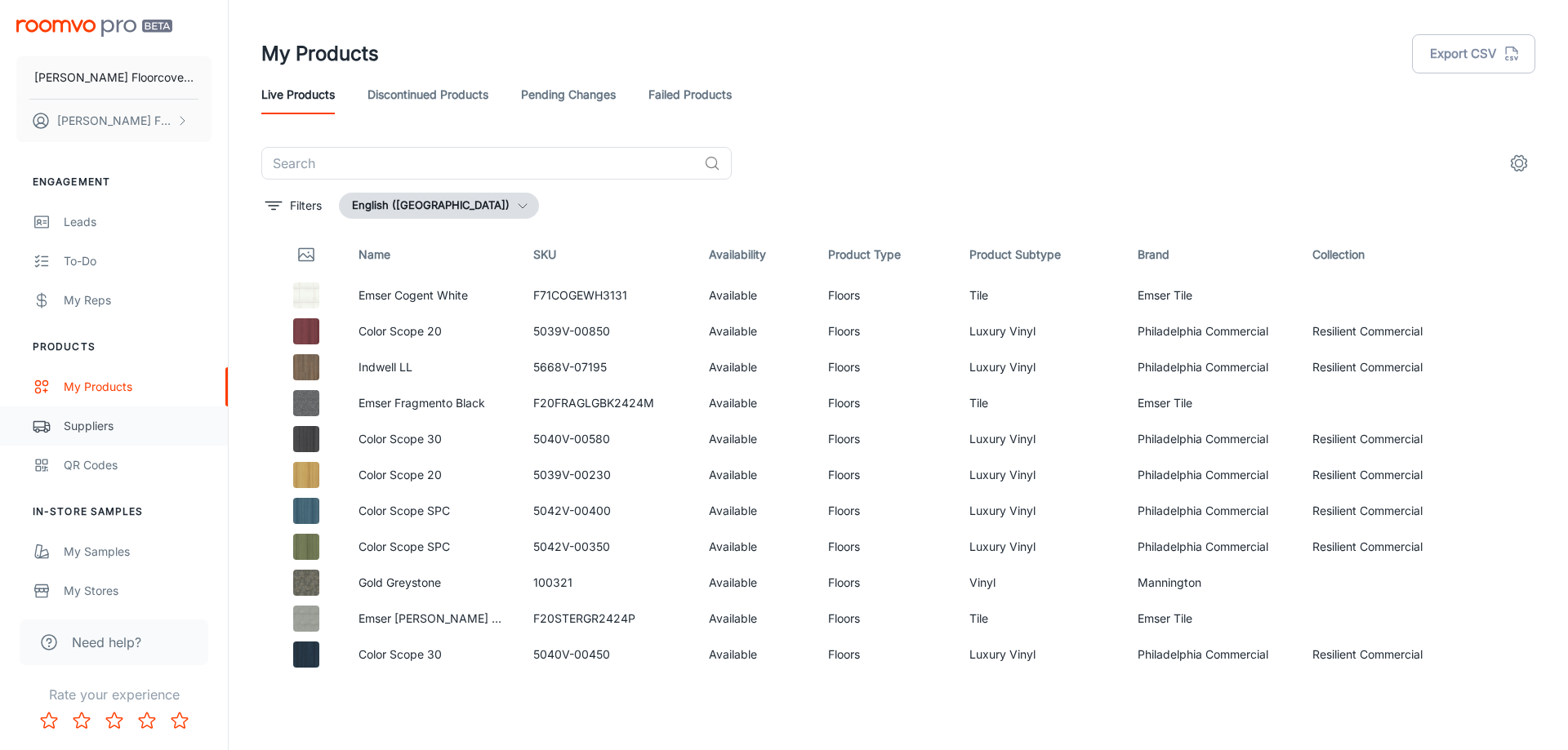
click at [101, 426] on div "Suppliers" at bounding box center [137, 426] width 148 height 18
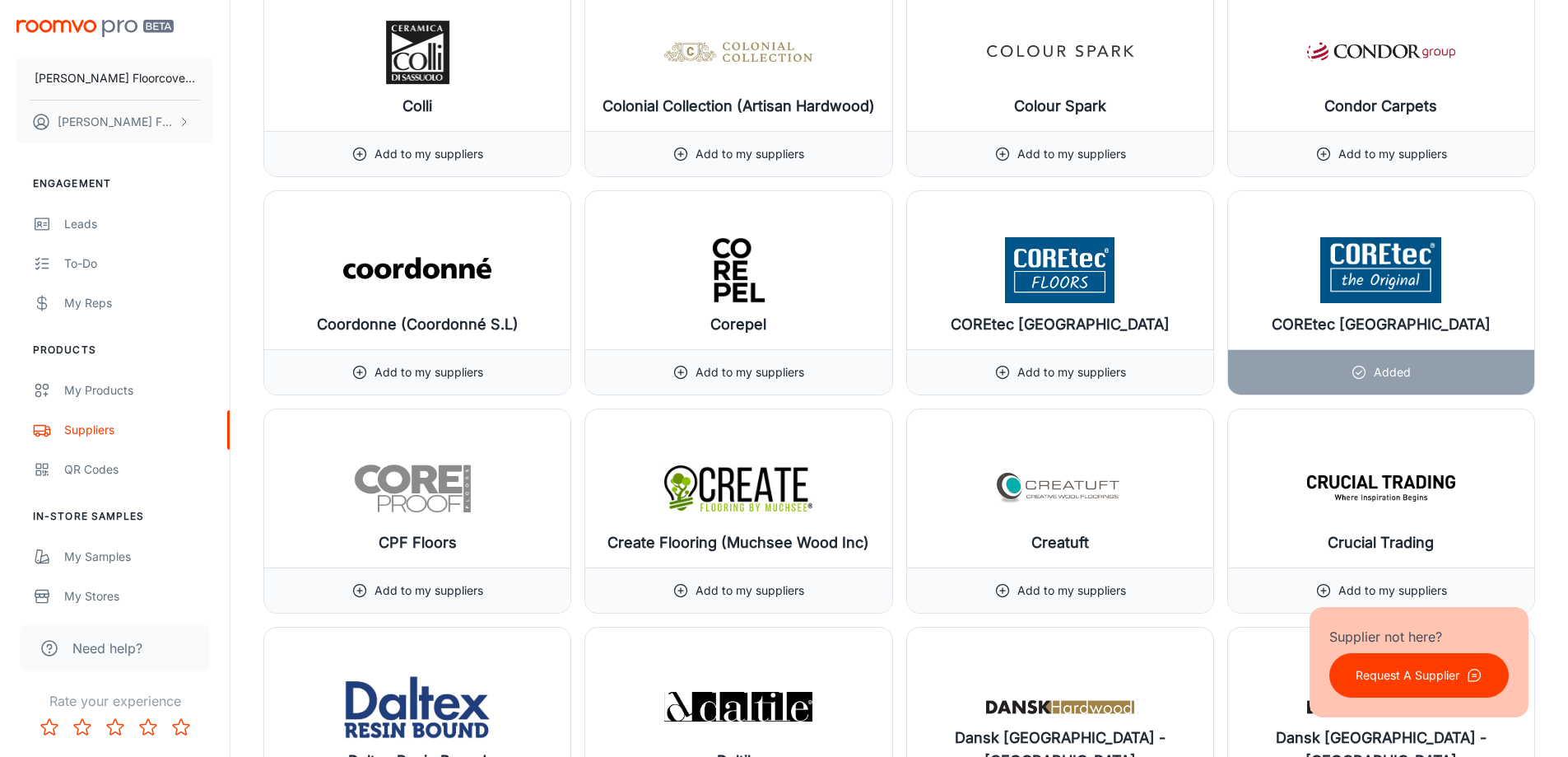
scroll to position [6014, 0]
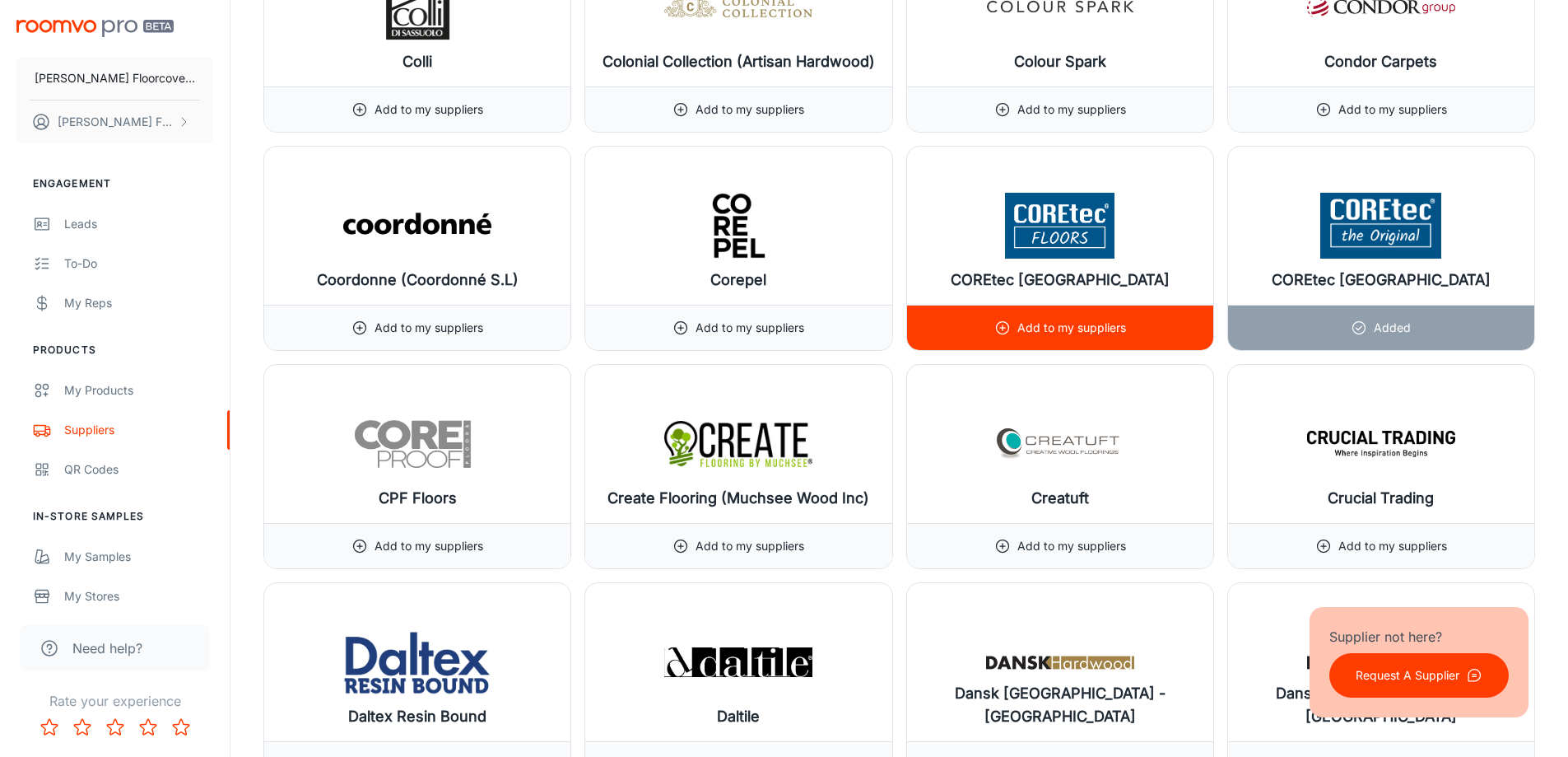
click at [1087, 229] on img at bounding box center [1061, 225] width 149 height 66
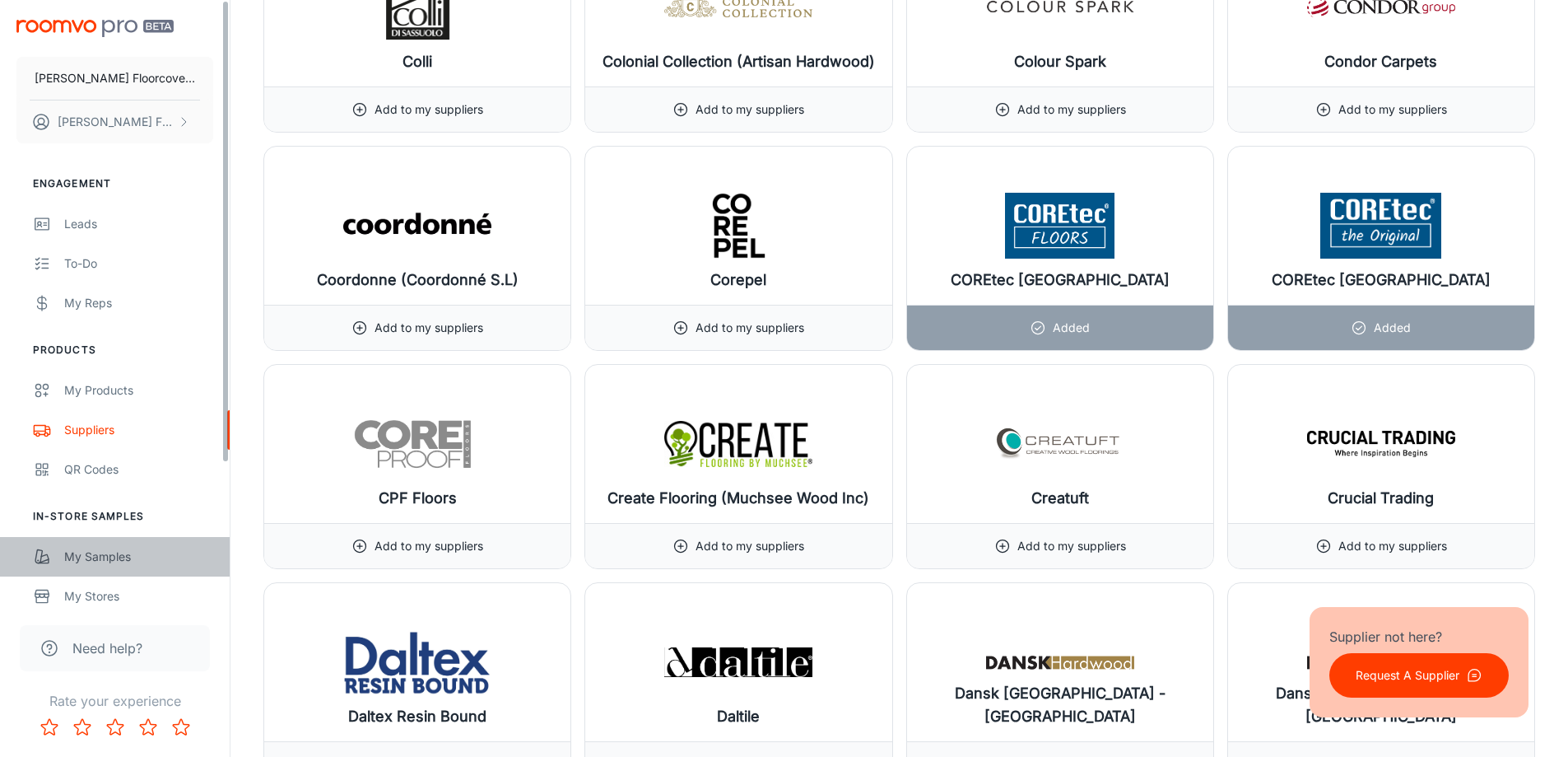
click at [96, 554] on div "My Samples" at bounding box center [139, 557] width 150 height 18
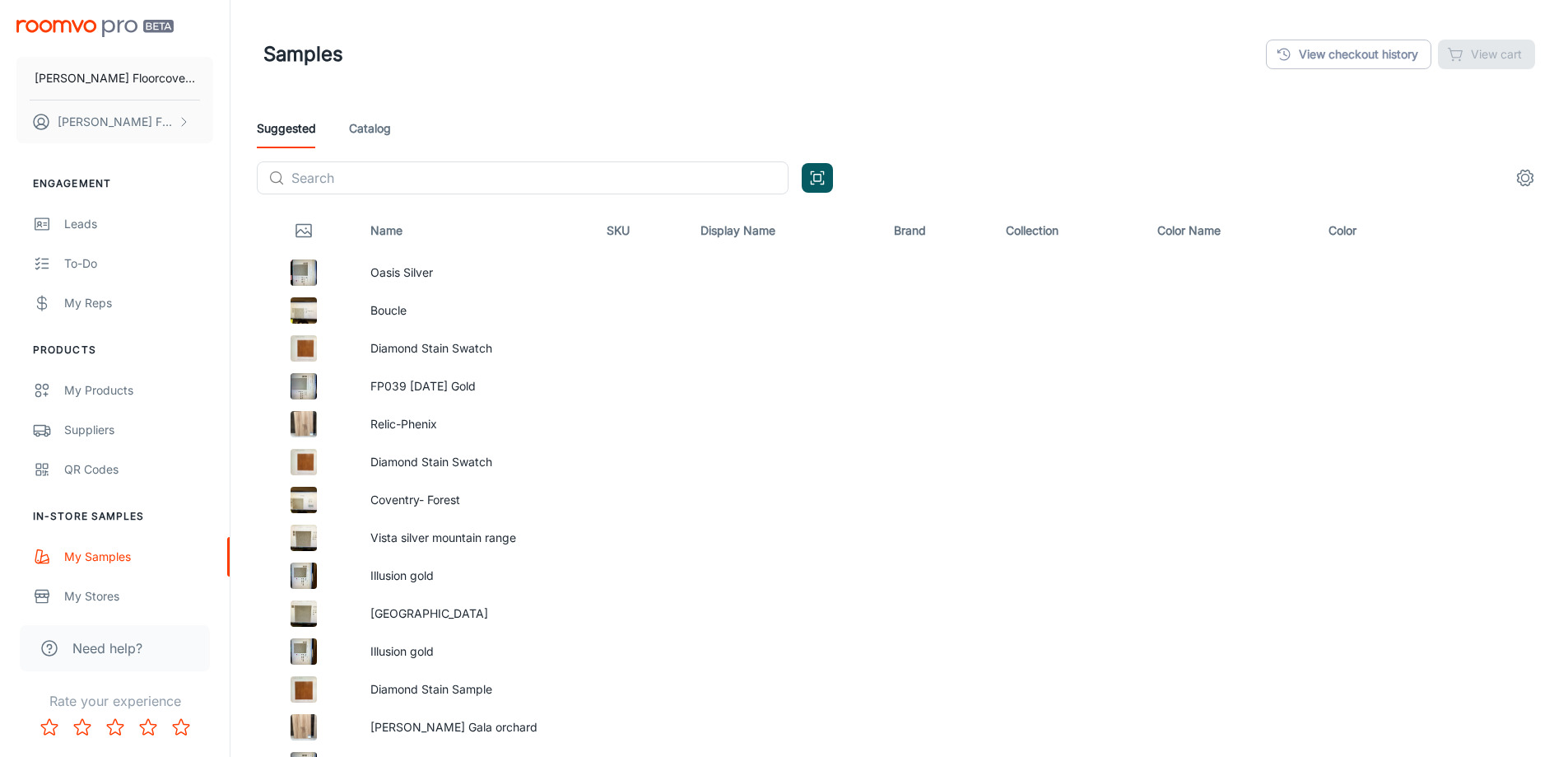
click at [368, 126] on link "Catalog" at bounding box center [370, 129] width 42 height 40
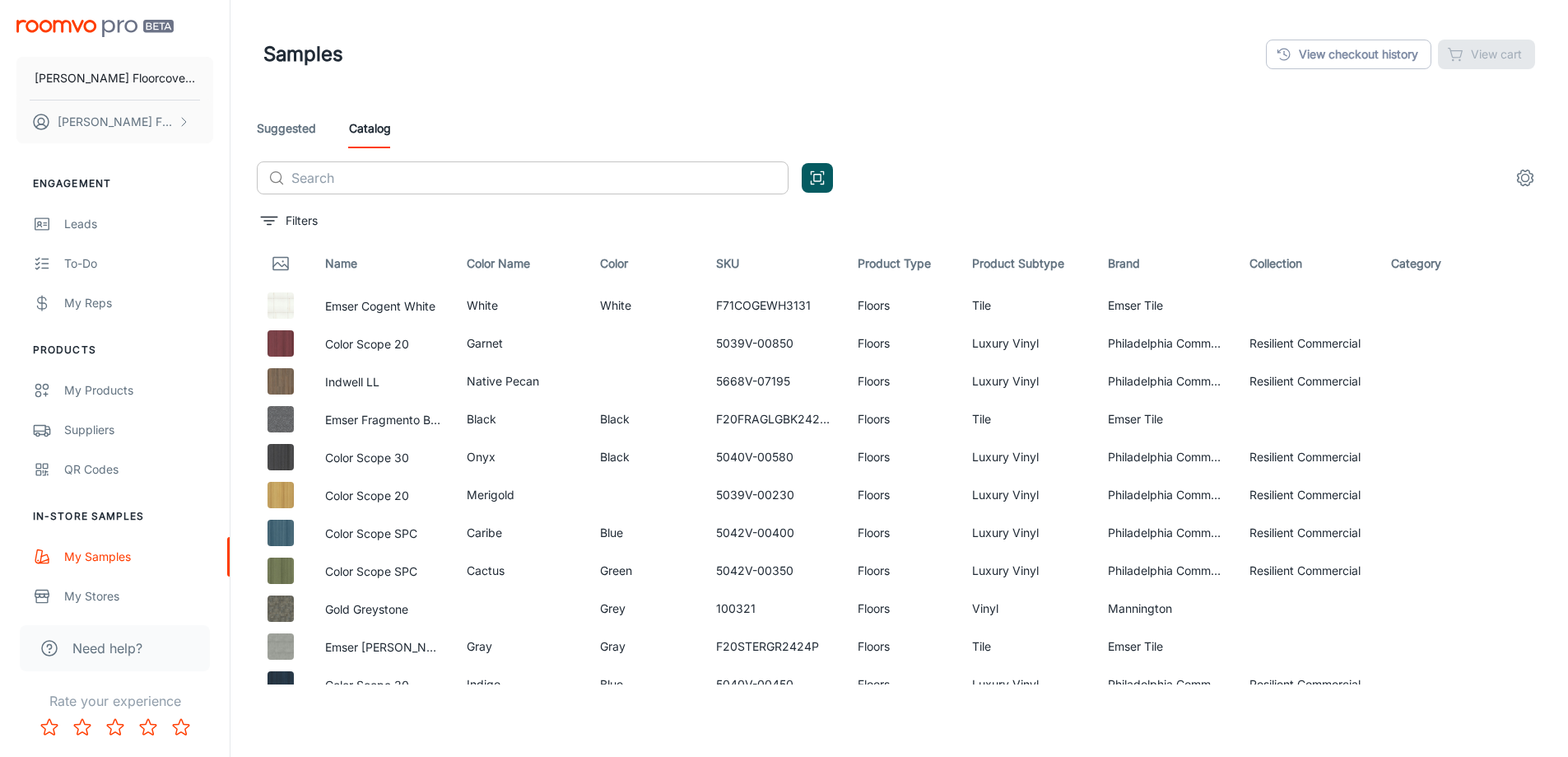
click at [414, 173] on input "text" at bounding box center [539, 178] width 497 height 33
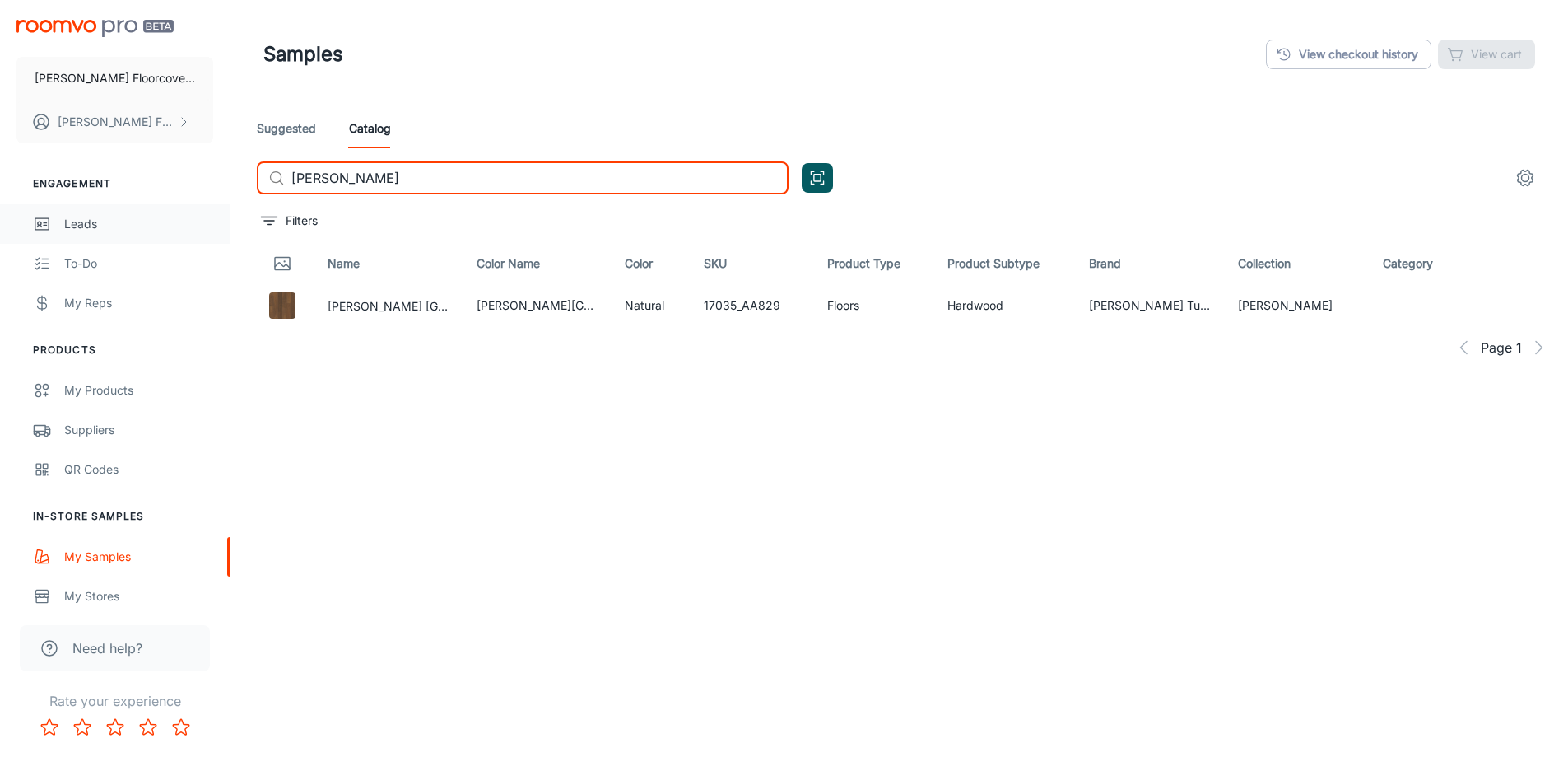
type input "[PERSON_NAME]"
click at [74, 229] on div "Leads" at bounding box center [139, 224] width 150 height 18
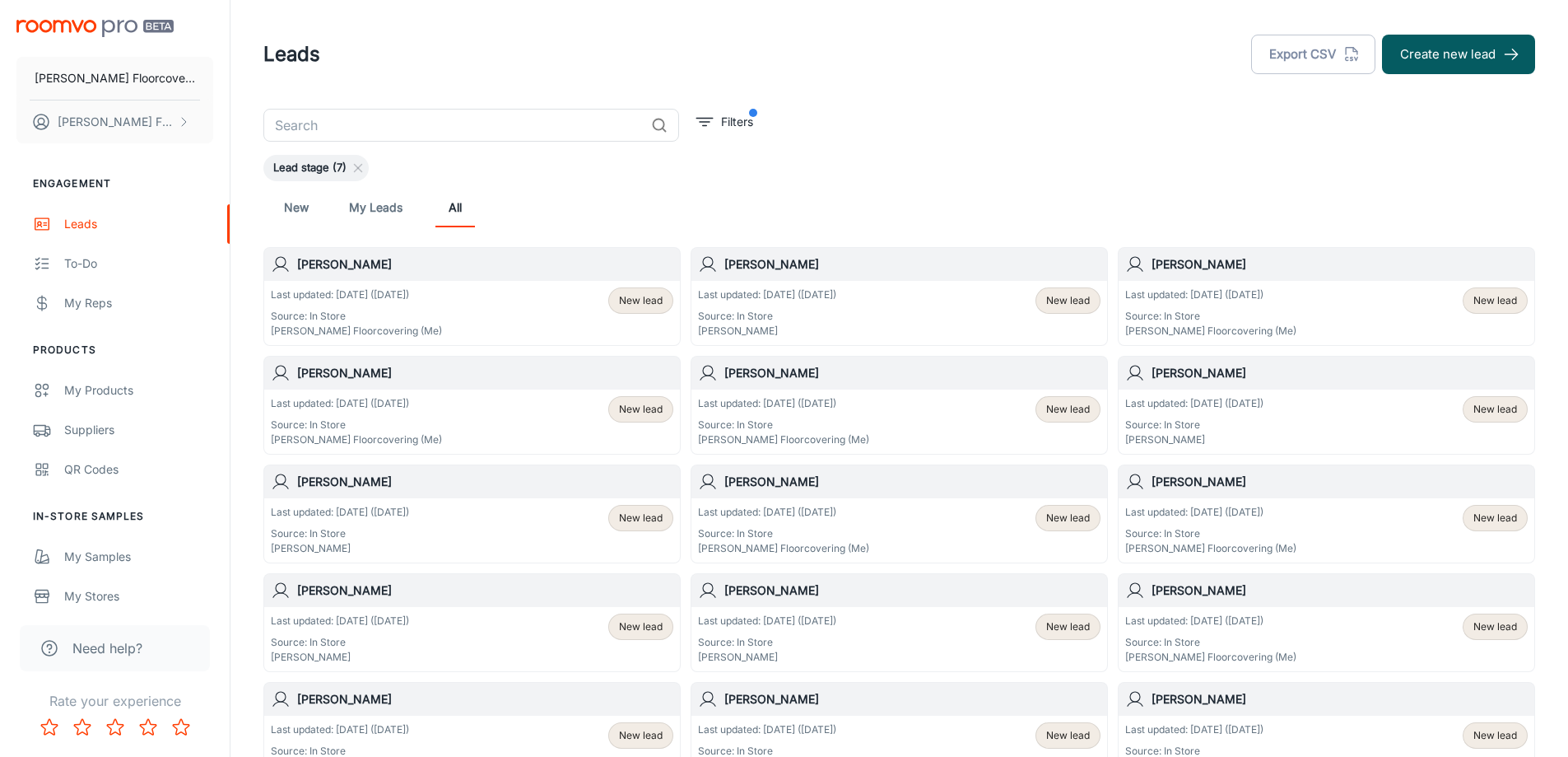
click at [293, 205] on link "New" at bounding box center [297, 207] width 40 height 40
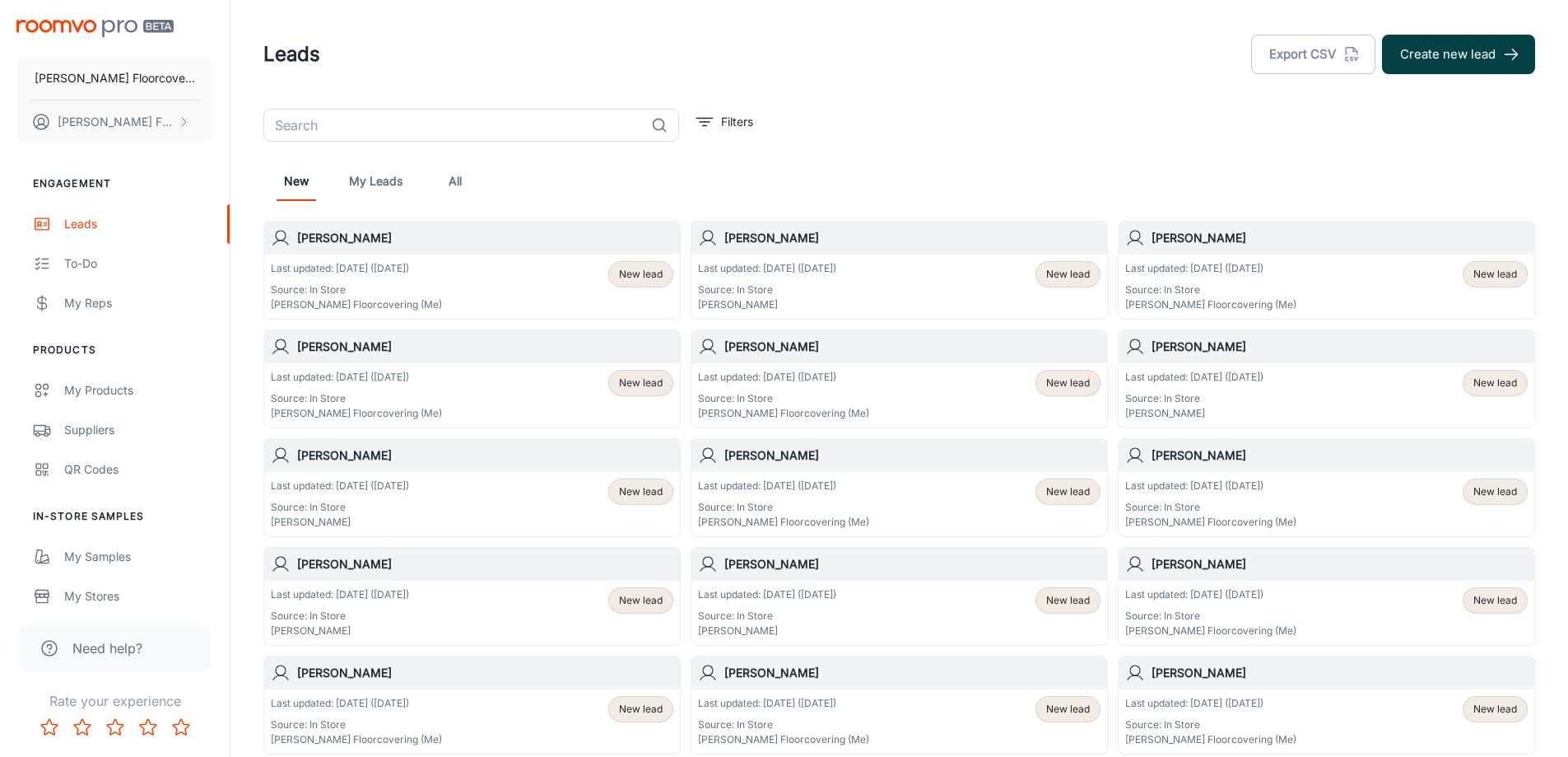
click at [1463, 55] on button "Create new lead" at bounding box center [1459, 55] width 154 height 40
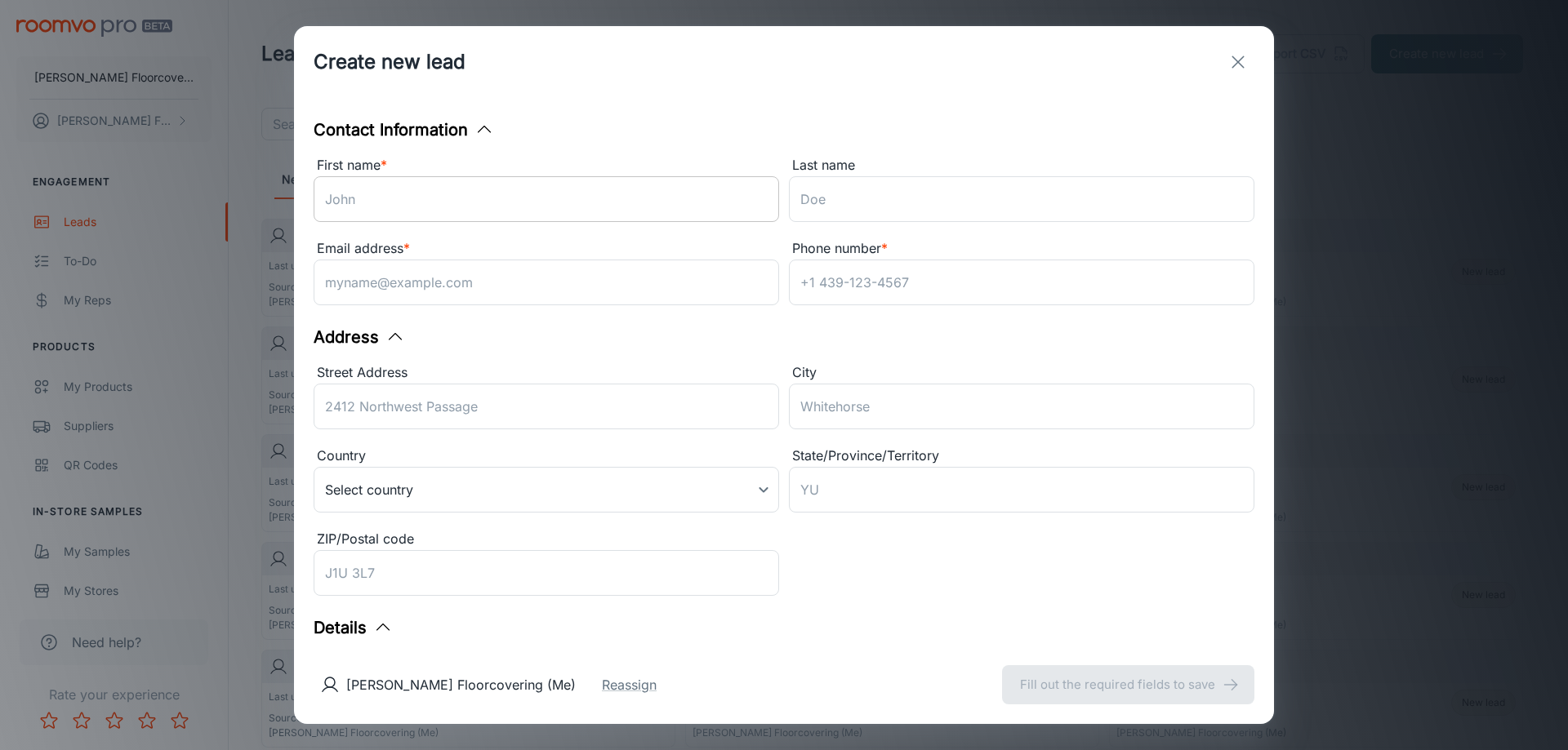
click at [498, 197] on input "First name *" at bounding box center [546, 199] width 466 height 45
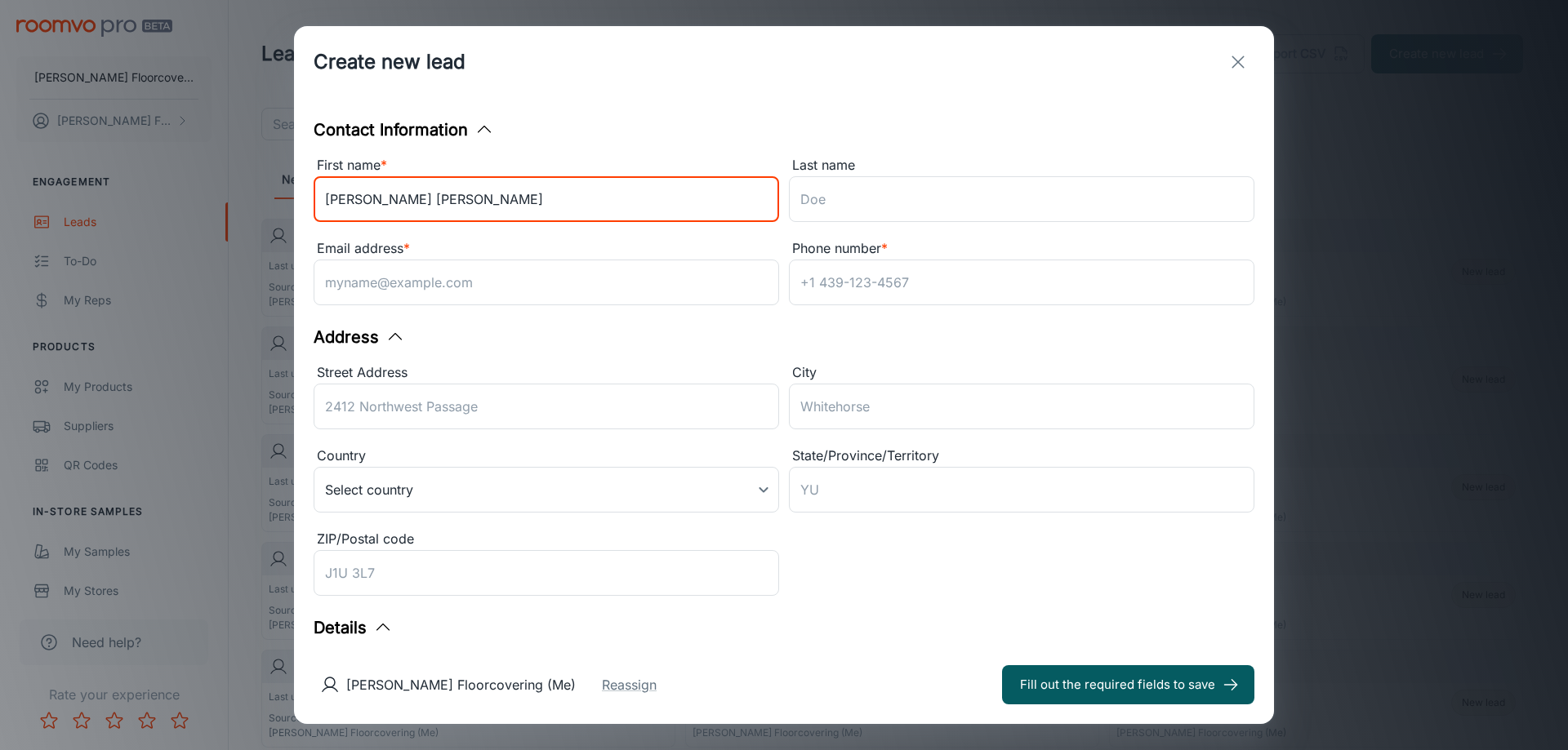
type input "[PERSON_NAME] [PERSON_NAME]"
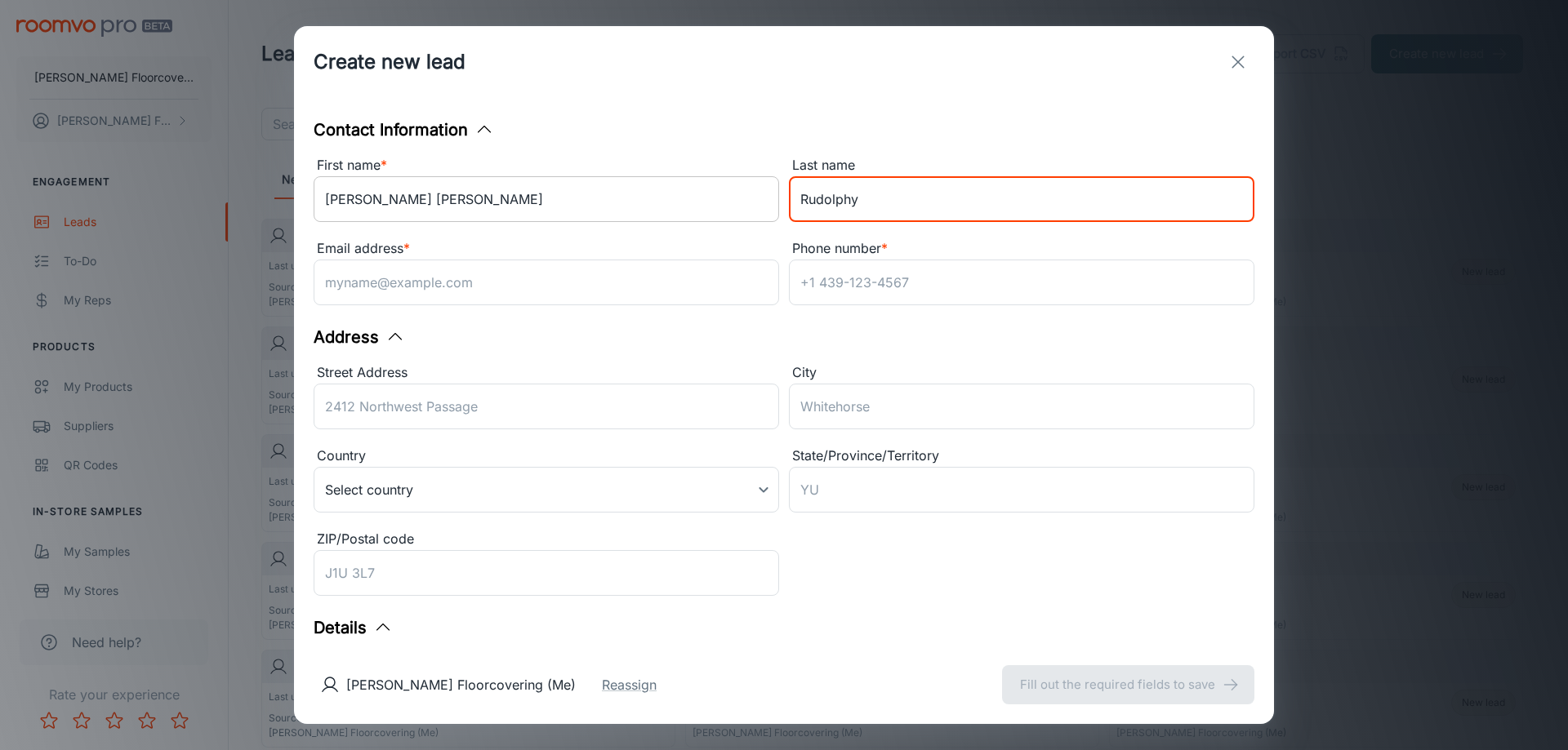
type input "Rudolphy"
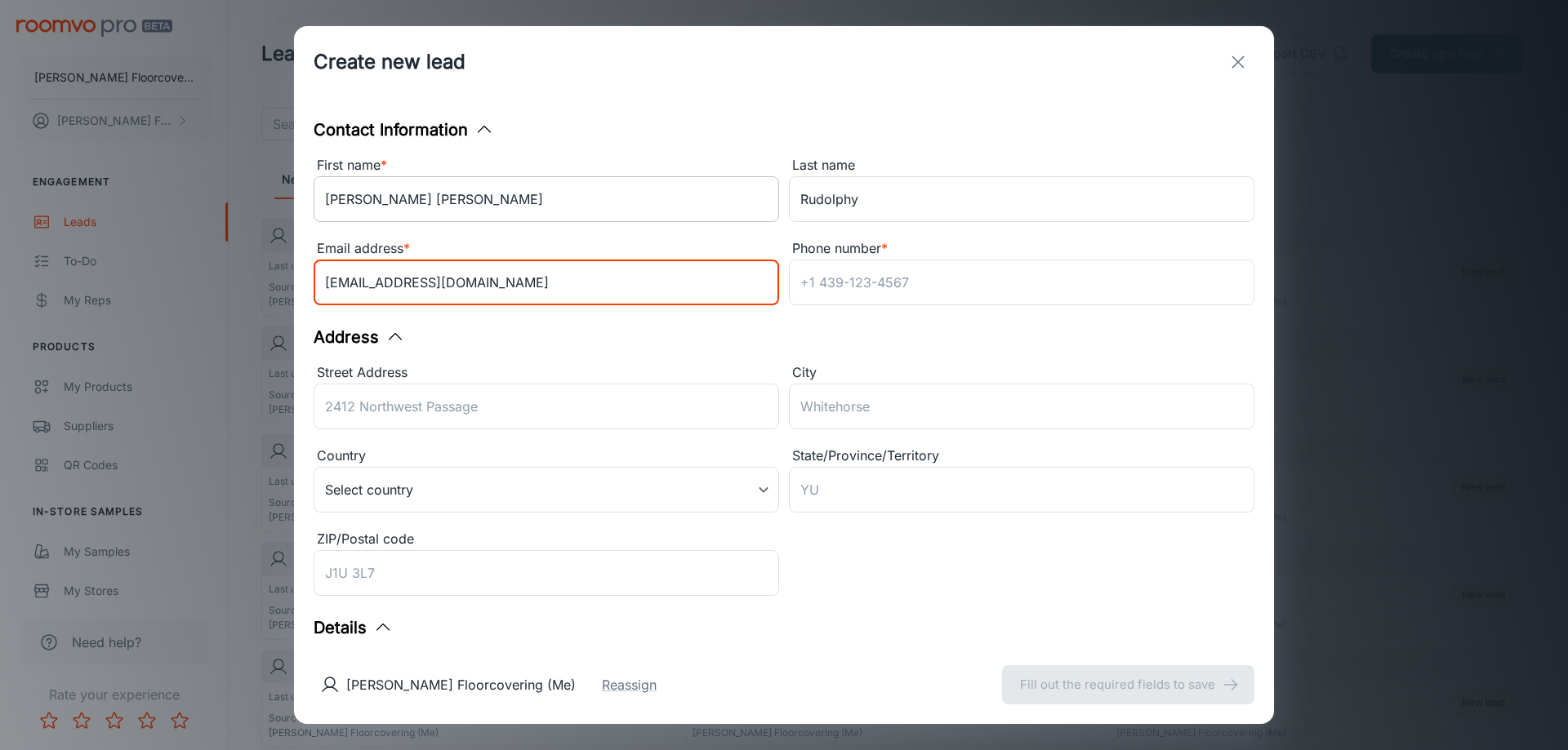
type input "[EMAIL_ADDRESS][DOMAIN_NAME]"
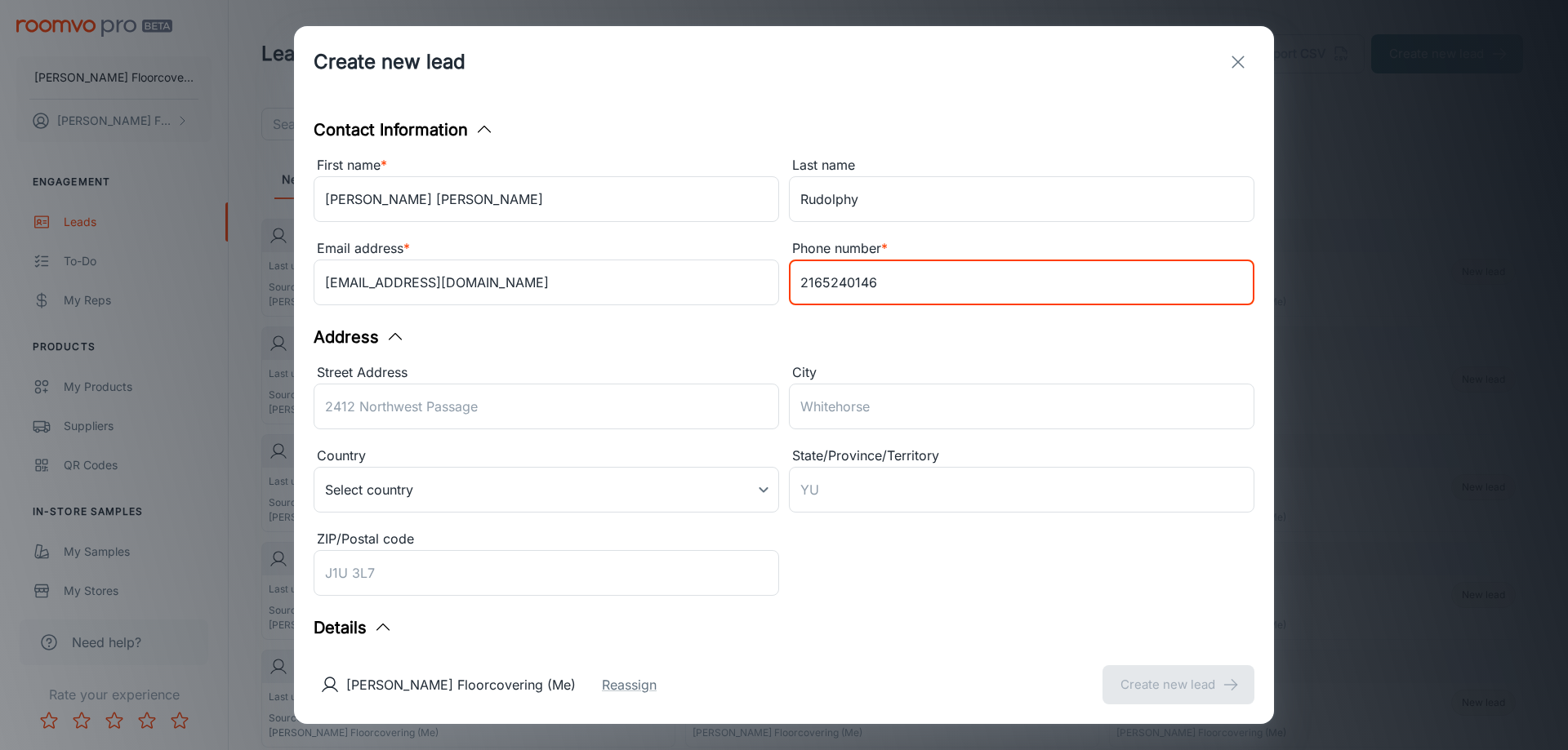
type input "2165240146"
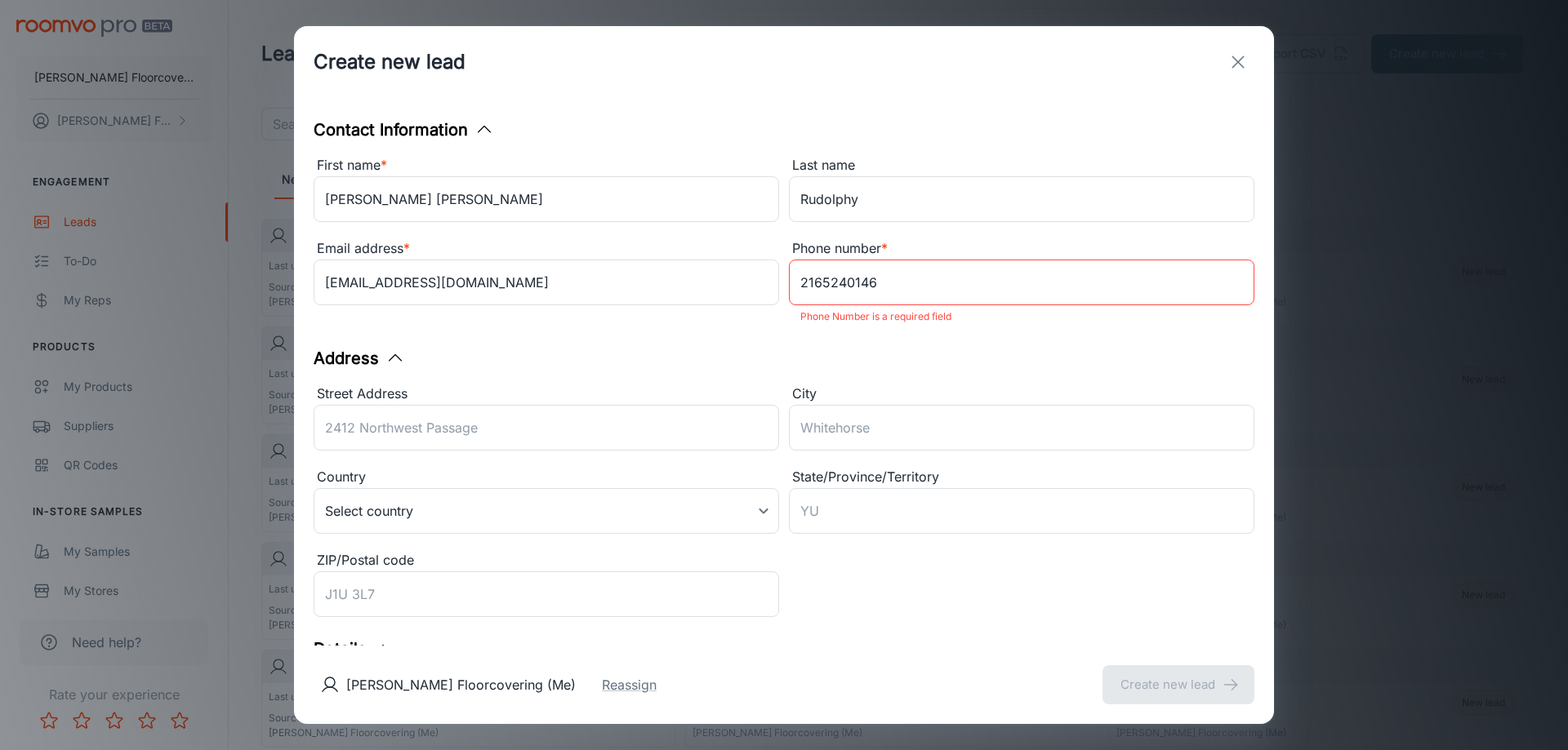
click at [775, 321] on div "Contact Information First name * [PERSON_NAME] [PERSON_NAME] ​ Last name [PERSO…" at bounding box center [783, 372] width 980 height 547
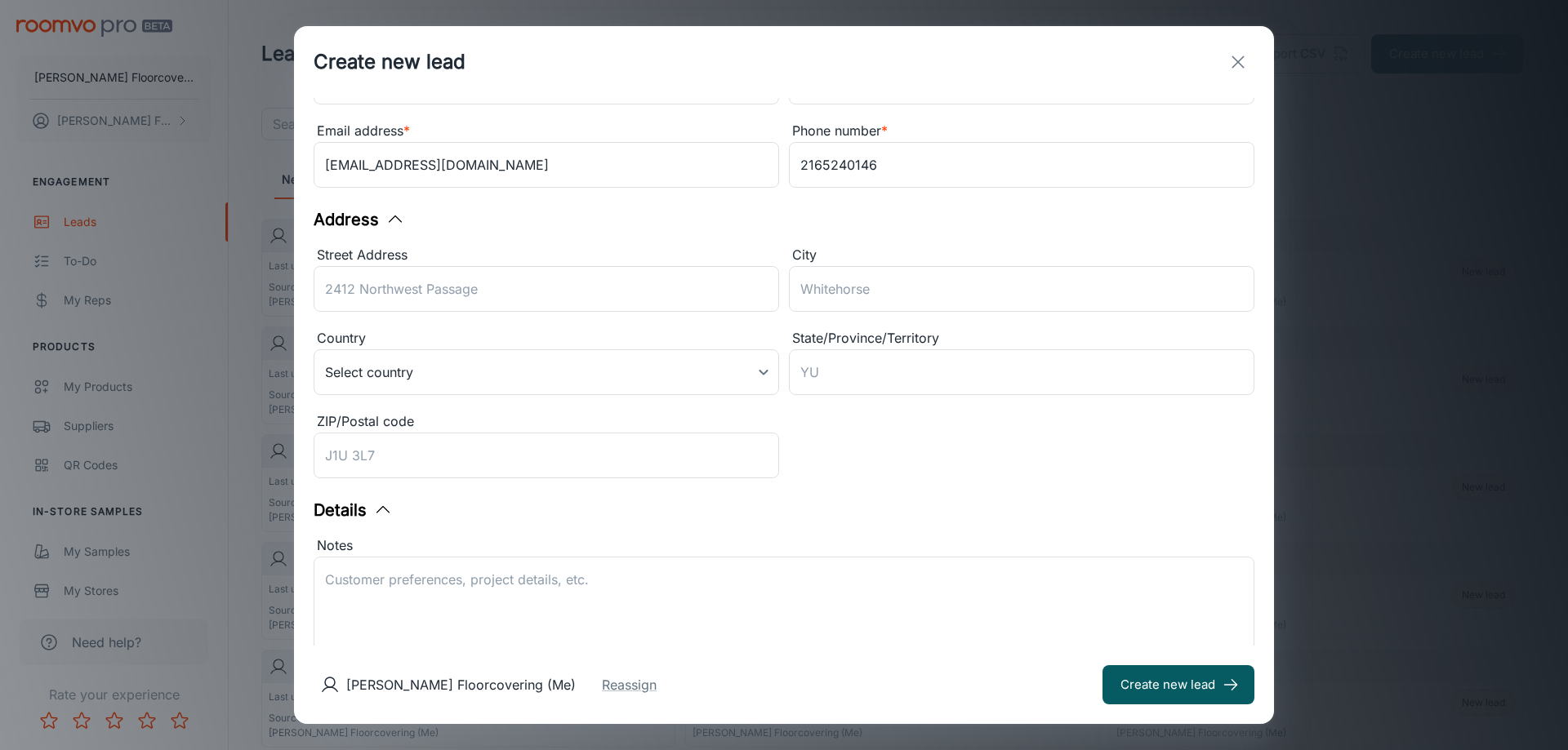
scroll to position [253, 0]
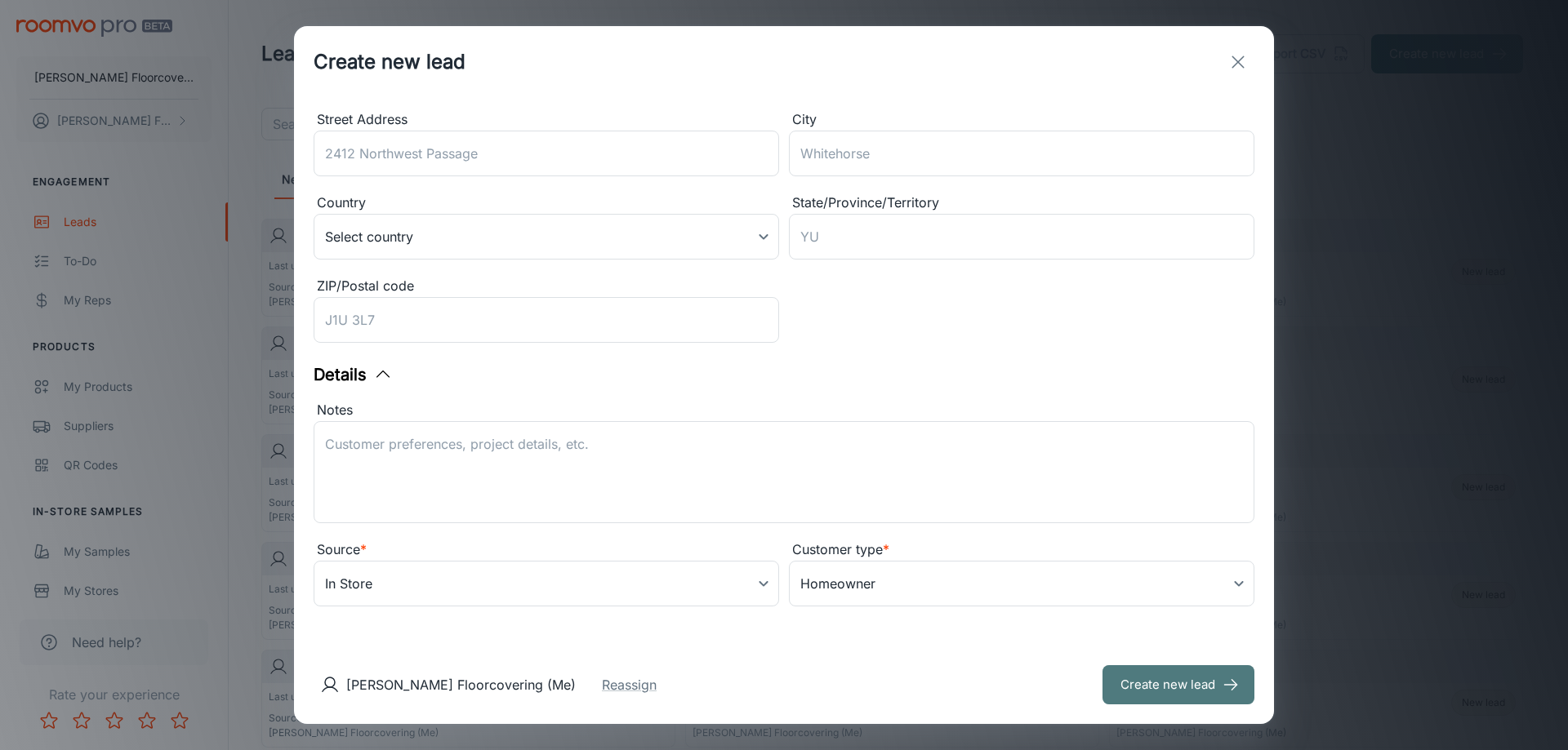
click at [1168, 678] on button "Create new lead" at bounding box center [1178, 685] width 152 height 40
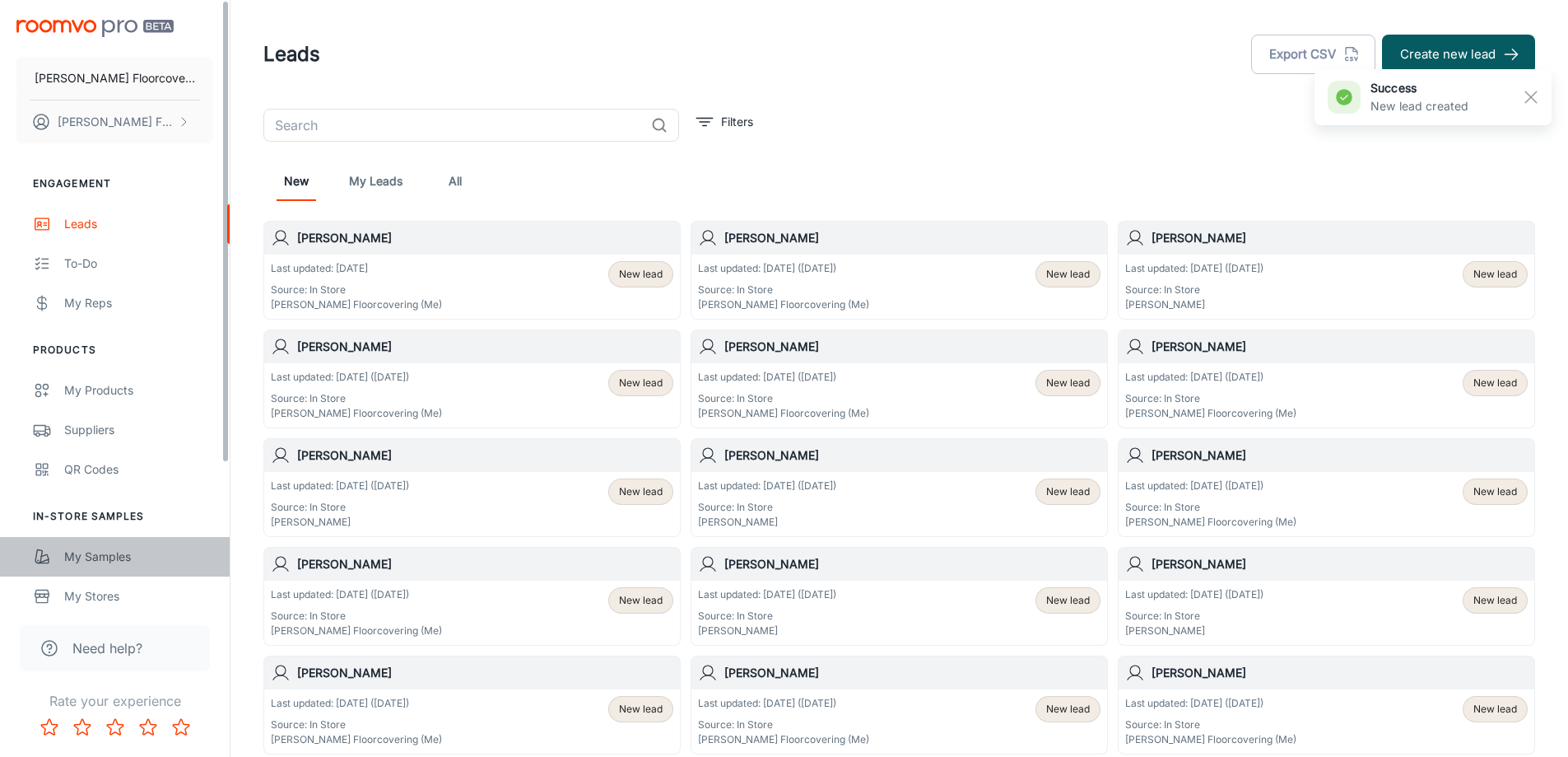
click at [104, 557] on div "My Samples" at bounding box center [139, 557] width 150 height 18
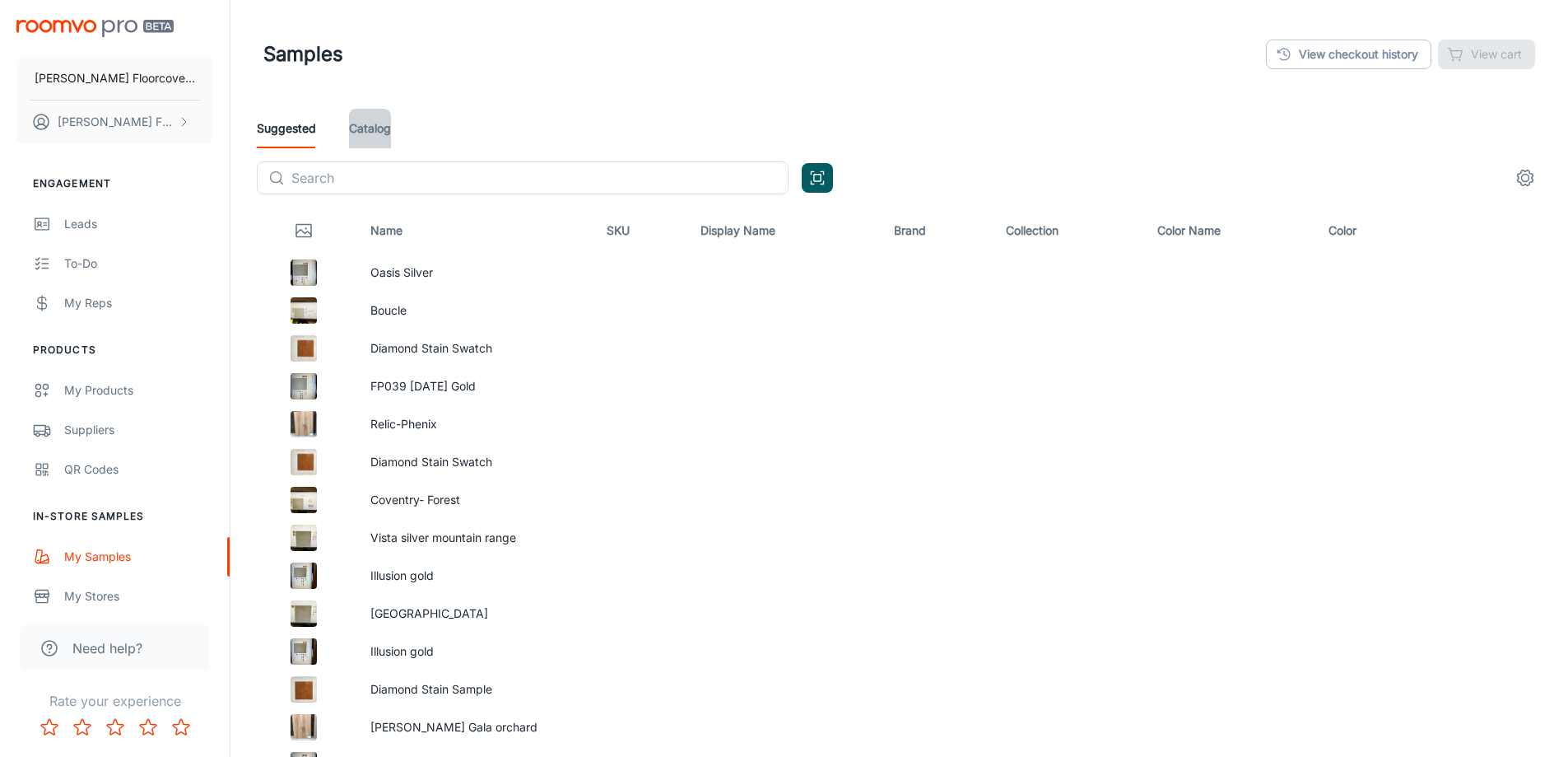
click at [383, 131] on link "Catalog" at bounding box center [370, 129] width 42 height 40
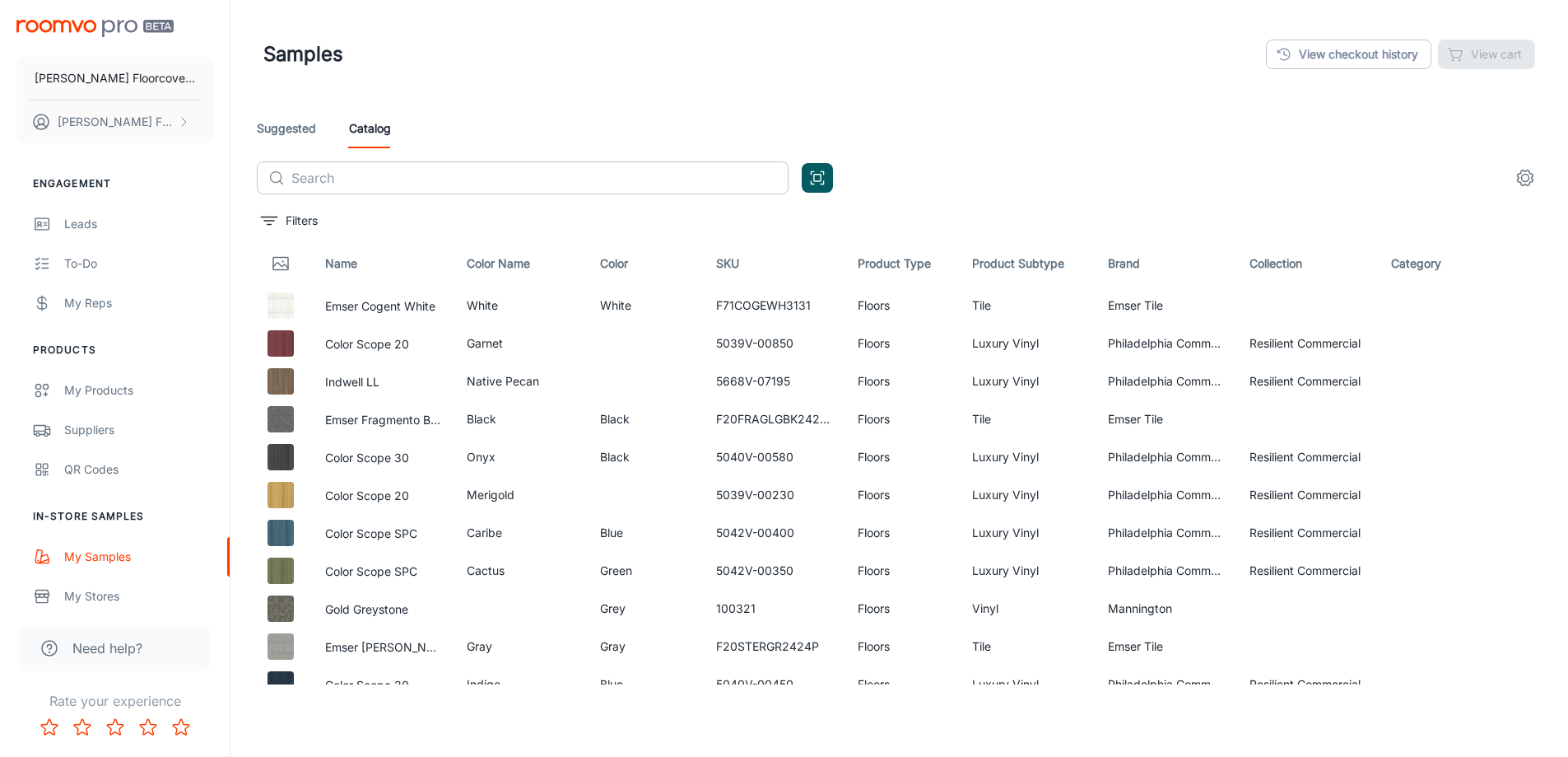
click at [413, 179] on input "text" at bounding box center [539, 178] width 497 height 33
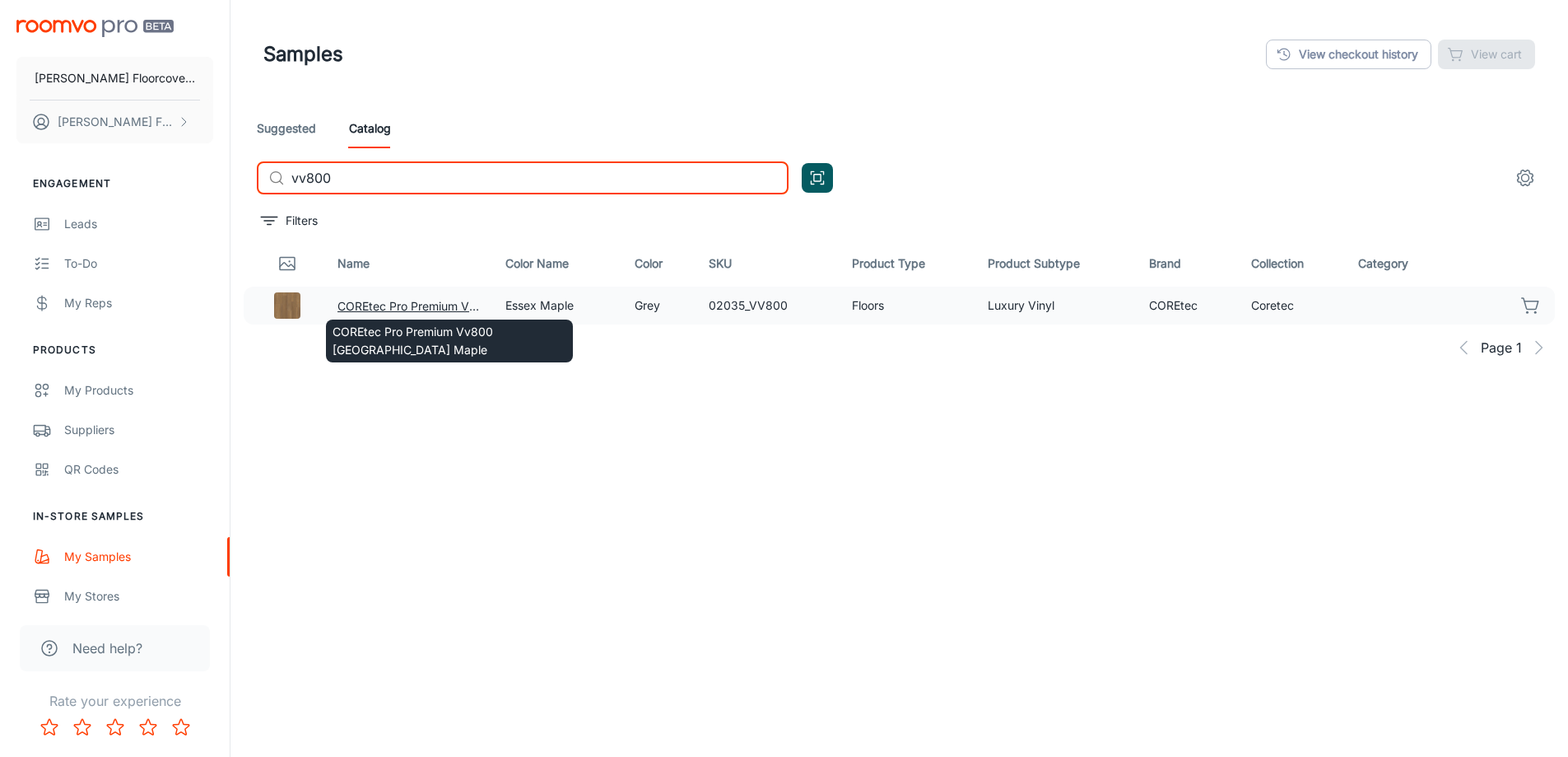
type input "vv800"
click at [413, 301] on button "COREtec Pro Premium Vv800 [GEOGRAPHIC_DATA] Maple" at bounding box center [409, 306] width 142 height 18
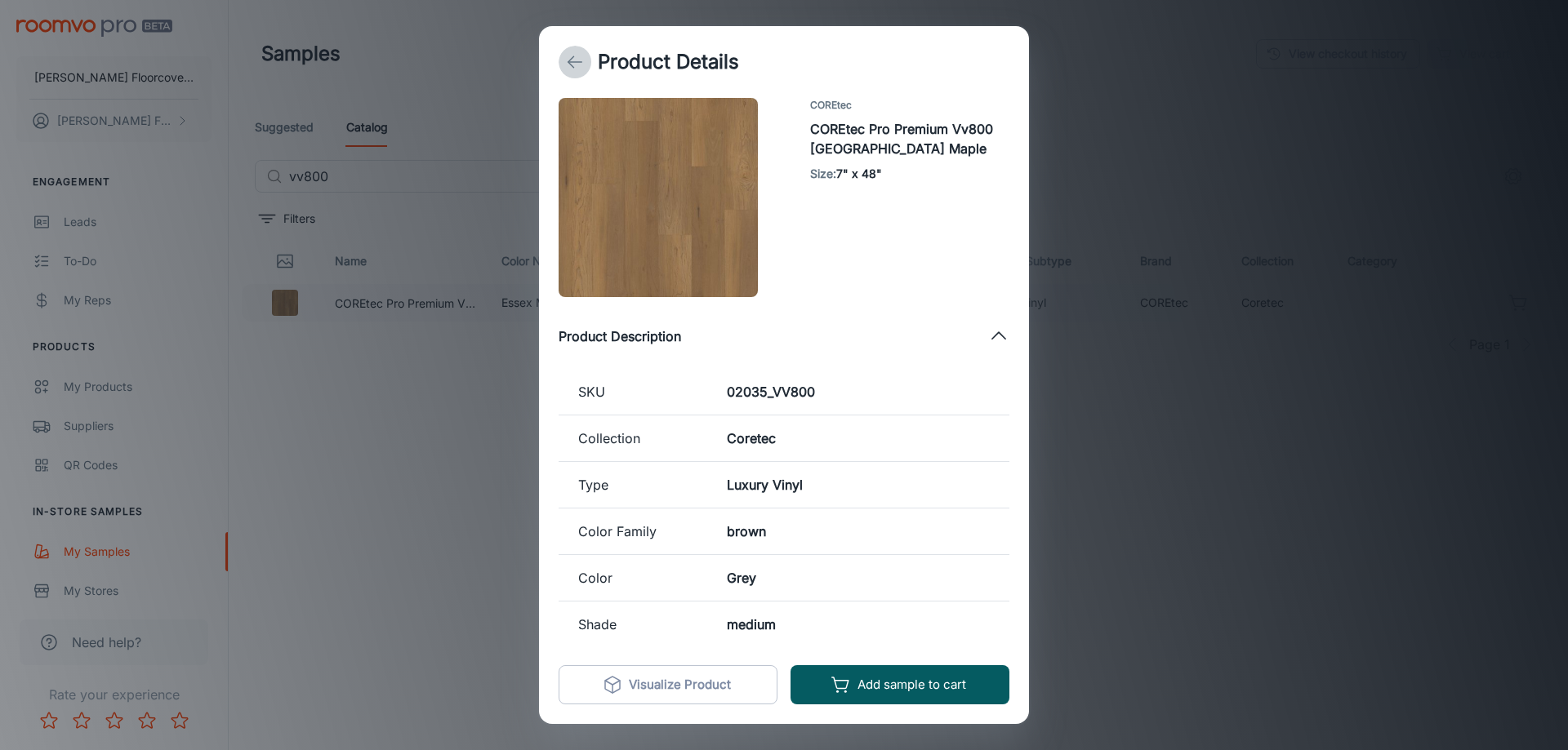
click at [576, 66] on icon "back" at bounding box center [575, 62] width 20 height 20
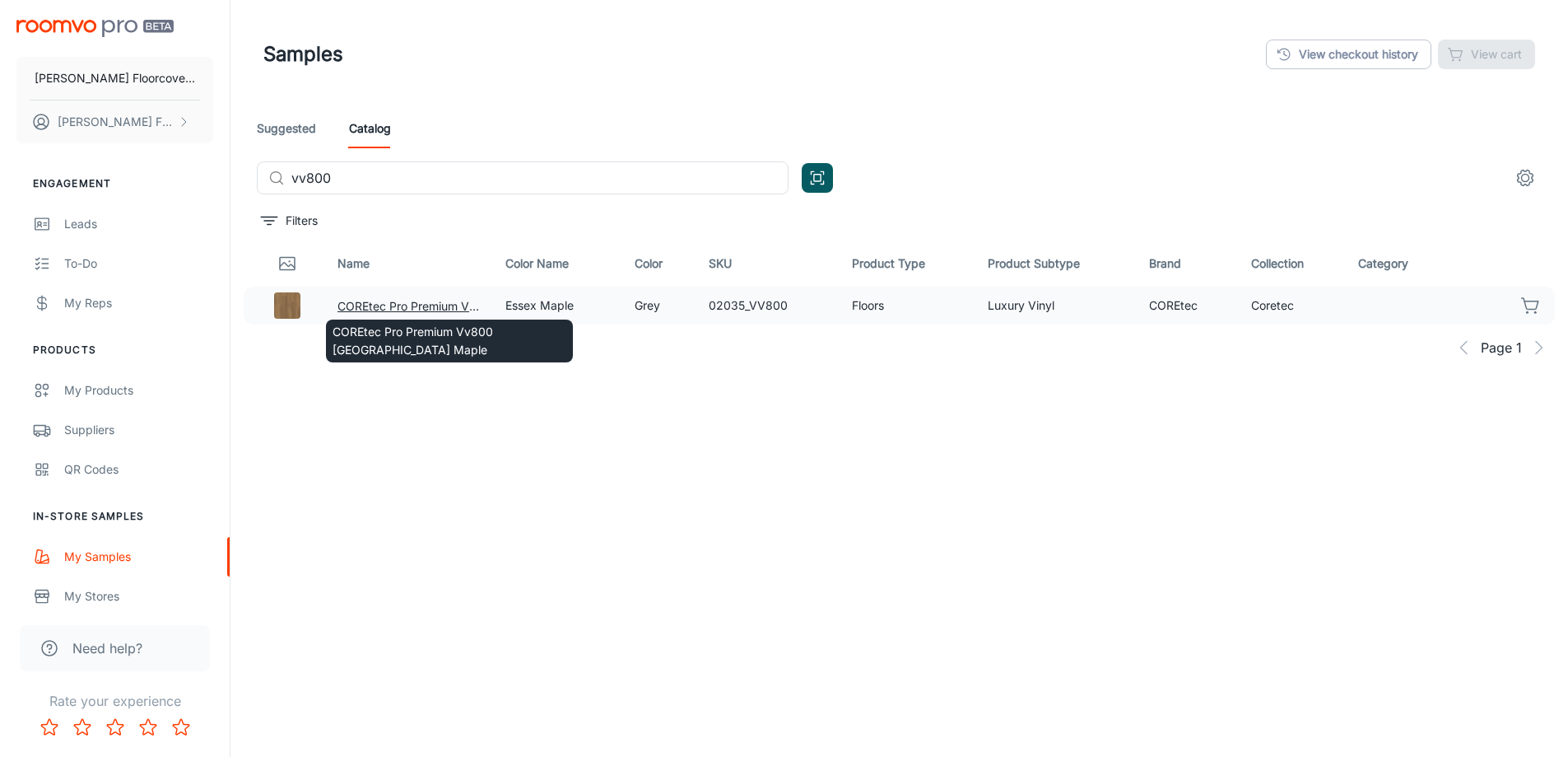
click at [367, 304] on button "COREtec Pro Premium Vv800 [GEOGRAPHIC_DATA] Maple" at bounding box center [409, 306] width 142 height 18
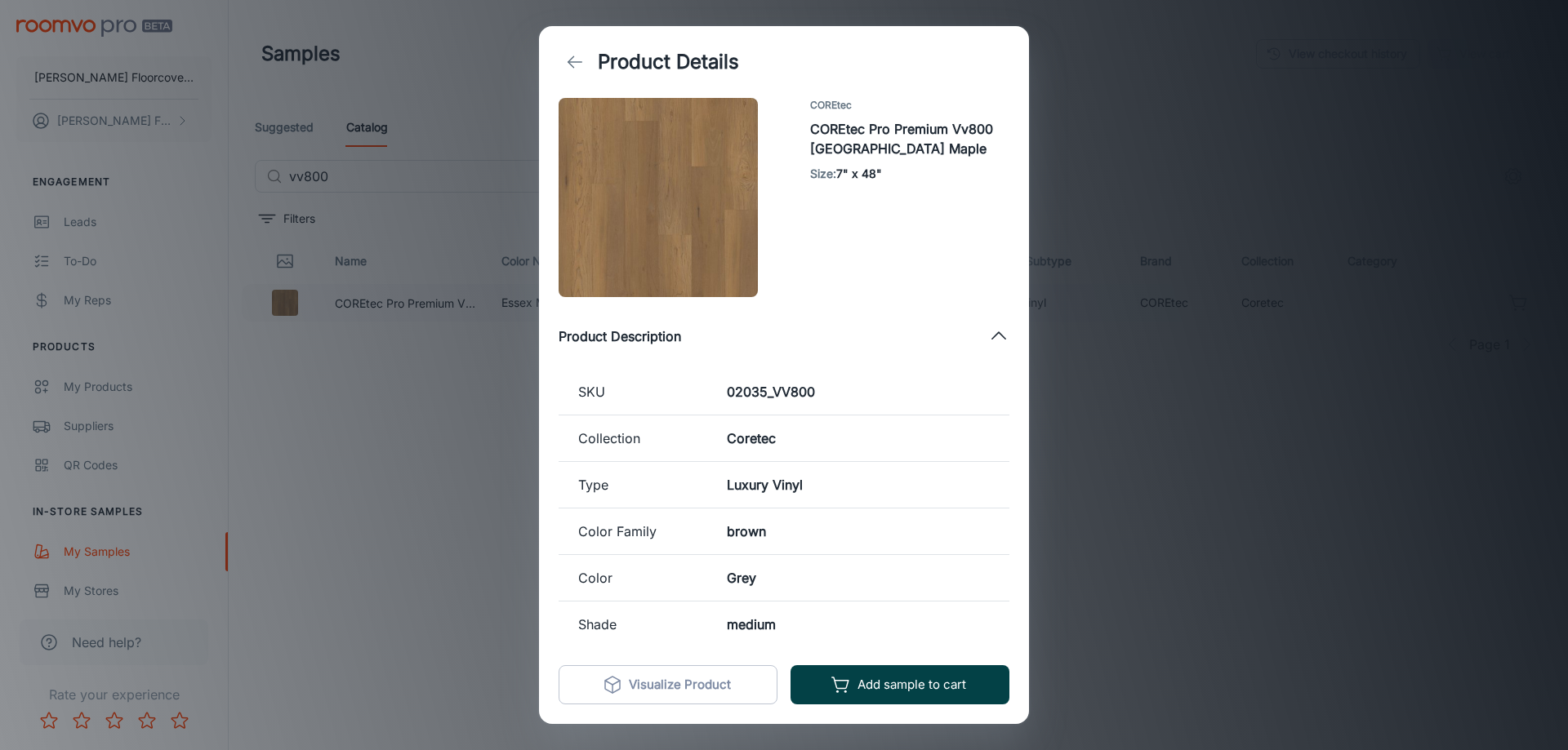
click at [941, 695] on button "Add sample to cart" at bounding box center [900, 685] width 218 height 40
drag, startPoint x: 1325, startPoint y: 345, endPoint x: 1326, endPoint y: 264, distance: 81.0
click at [1326, 306] on div "Product Details COREtec COREtec Pro Premium Vv800 Essex Maple Size : 7" x 48" P…" at bounding box center [784, 375] width 1568 height 750
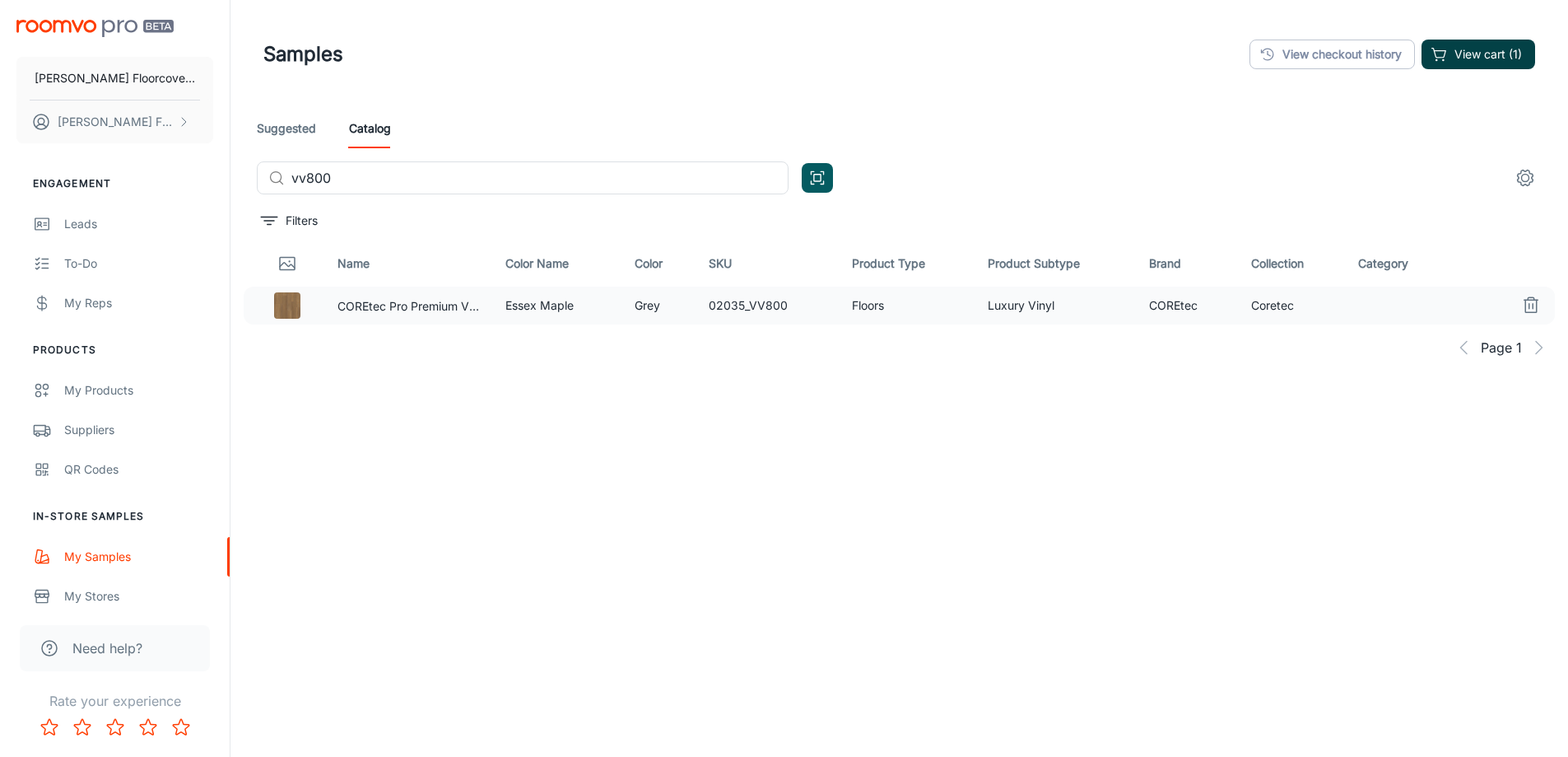
click at [1493, 63] on button "View cart (1)" at bounding box center [1478, 55] width 114 height 30
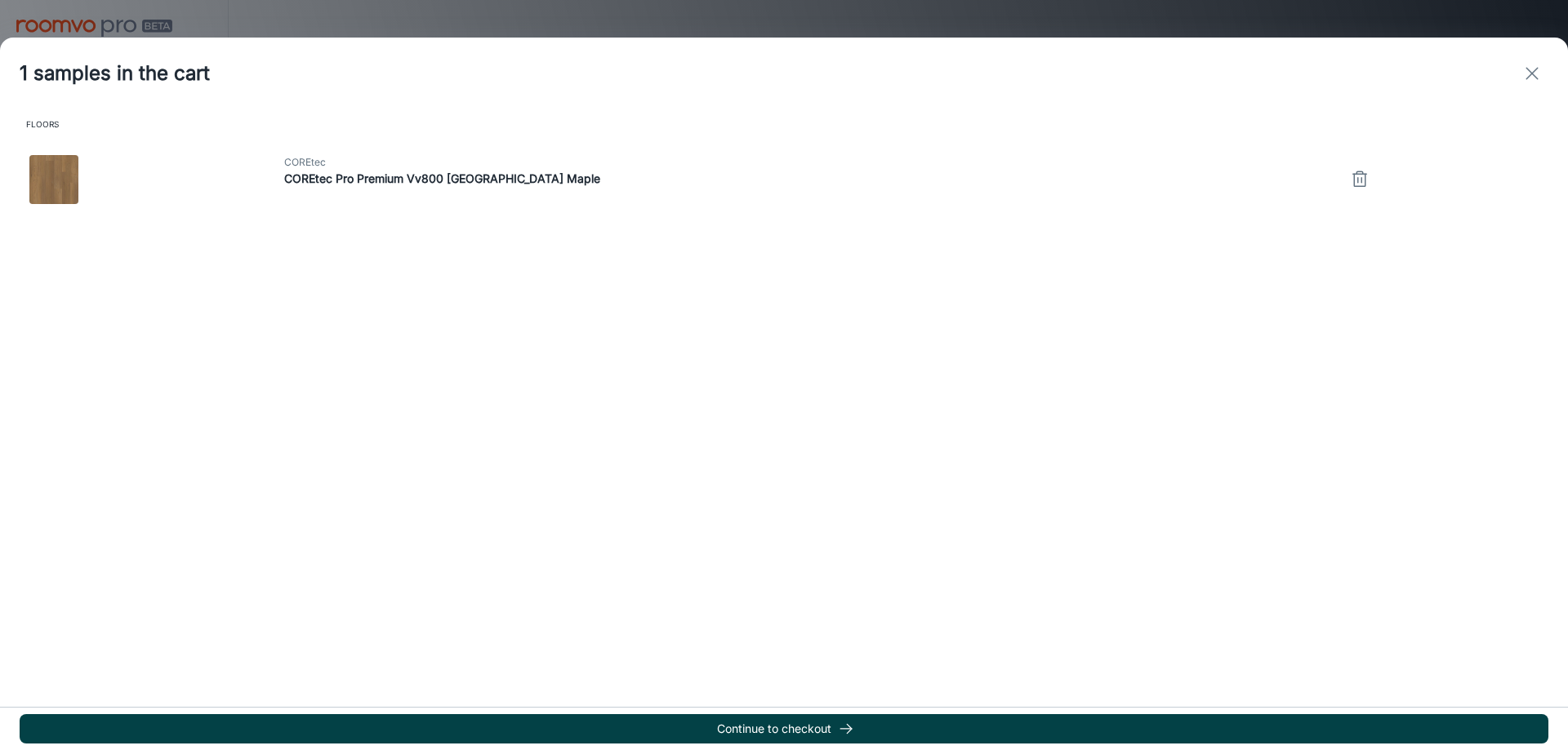
click at [835, 727] on button "Continue to checkout" at bounding box center [784, 729] width 1528 height 30
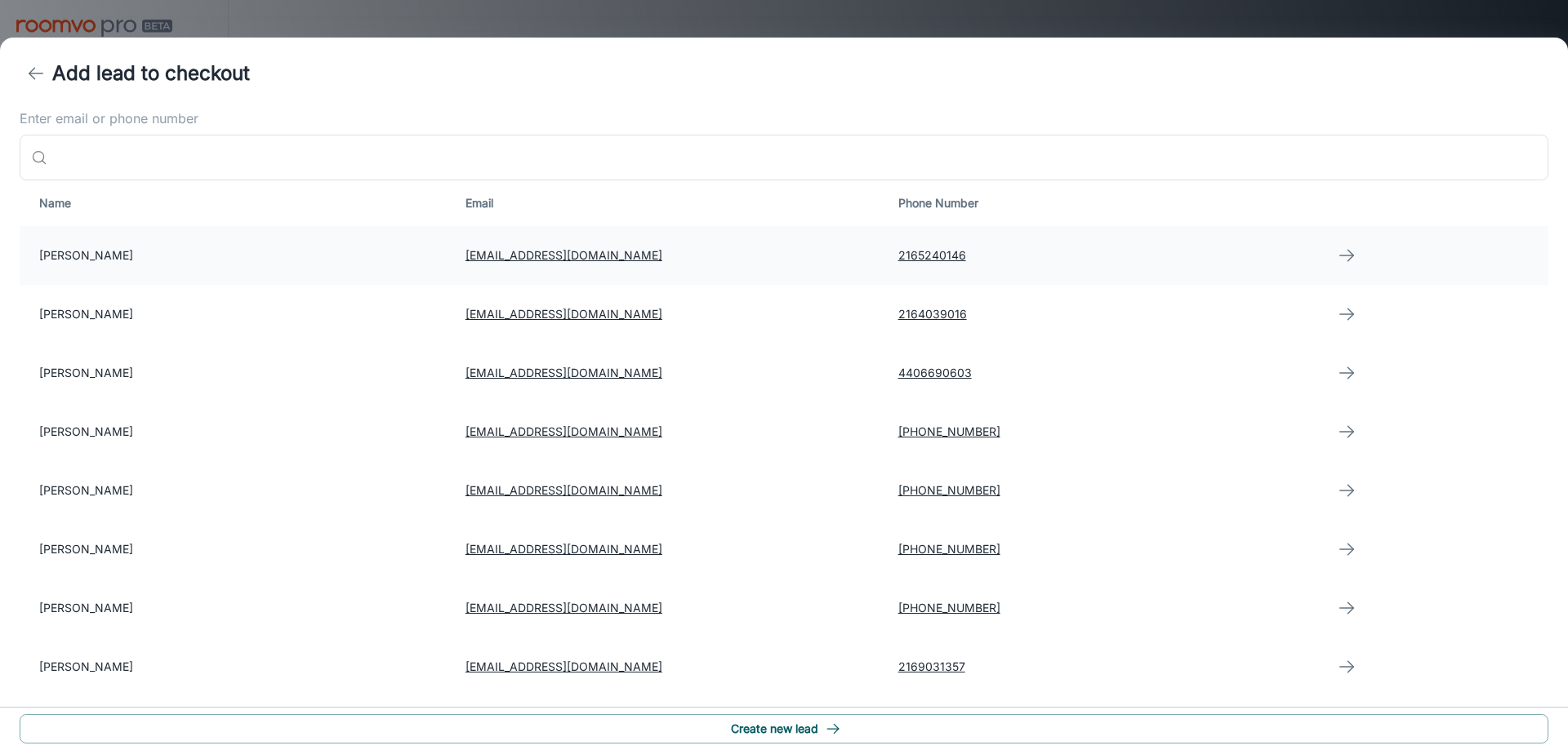
click at [118, 246] on td "[PERSON_NAME]" at bounding box center [236, 255] width 433 height 58
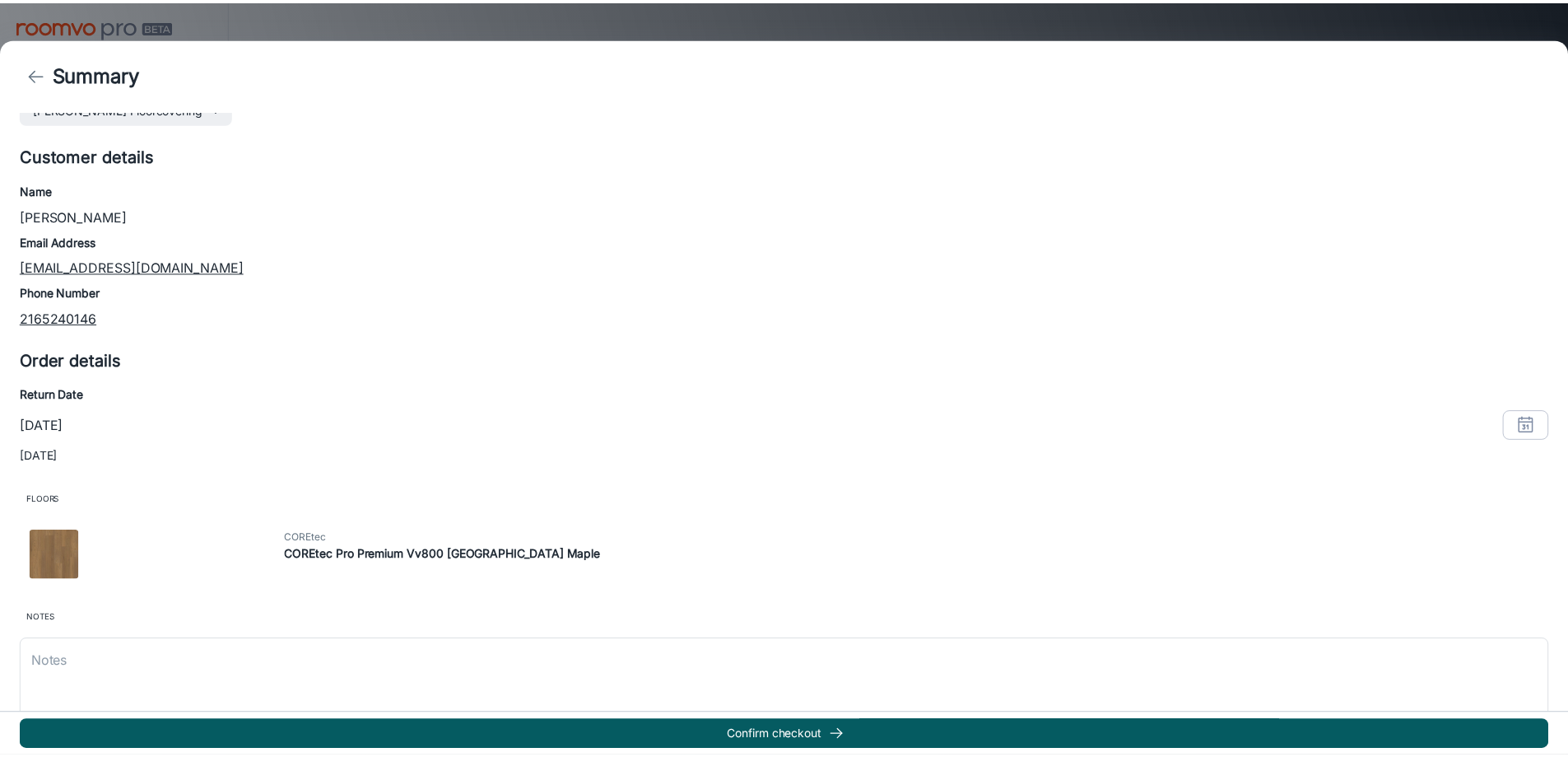
scroll to position [71, 0]
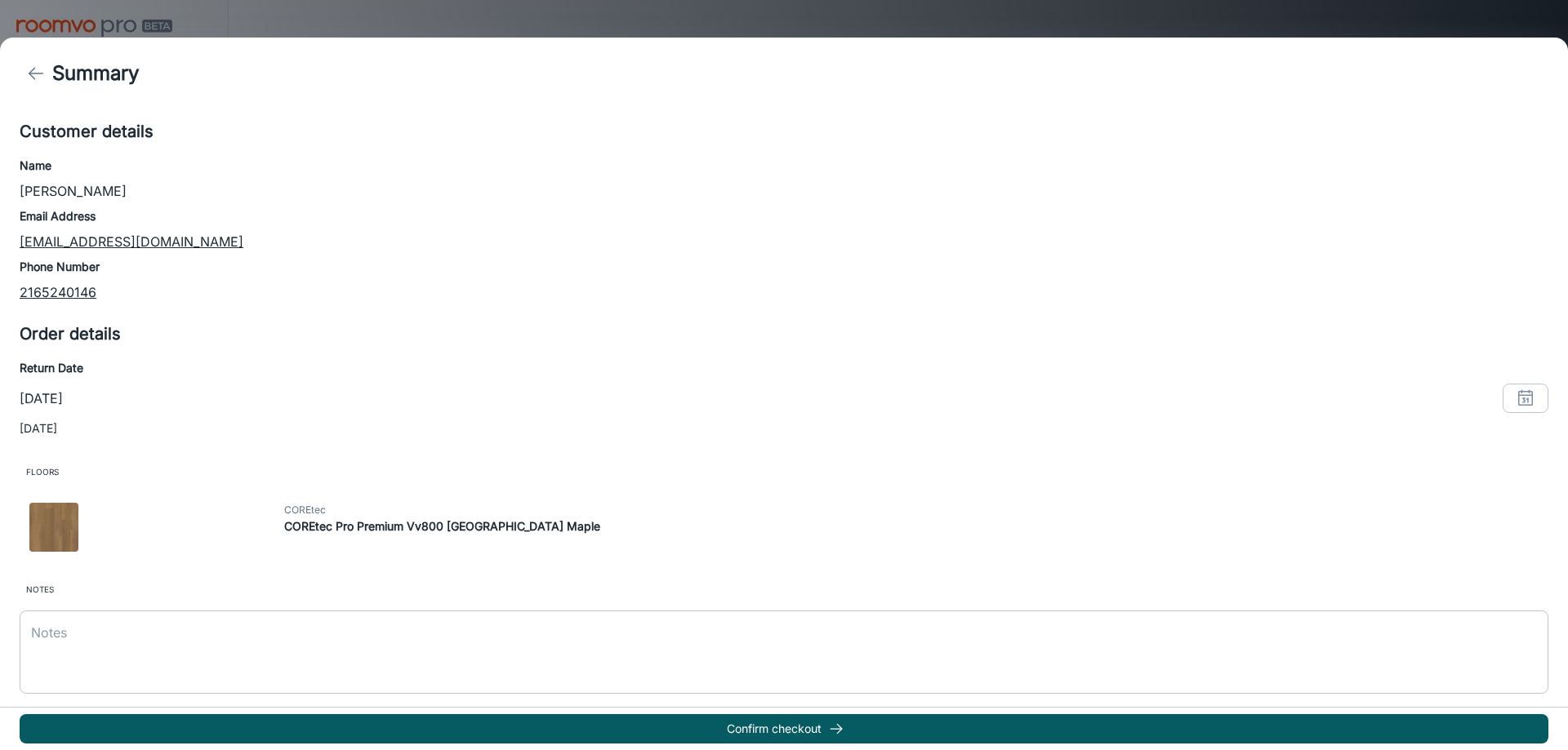
click at [454, 640] on textarea at bounding box center [783, 651] width 1506 height 56
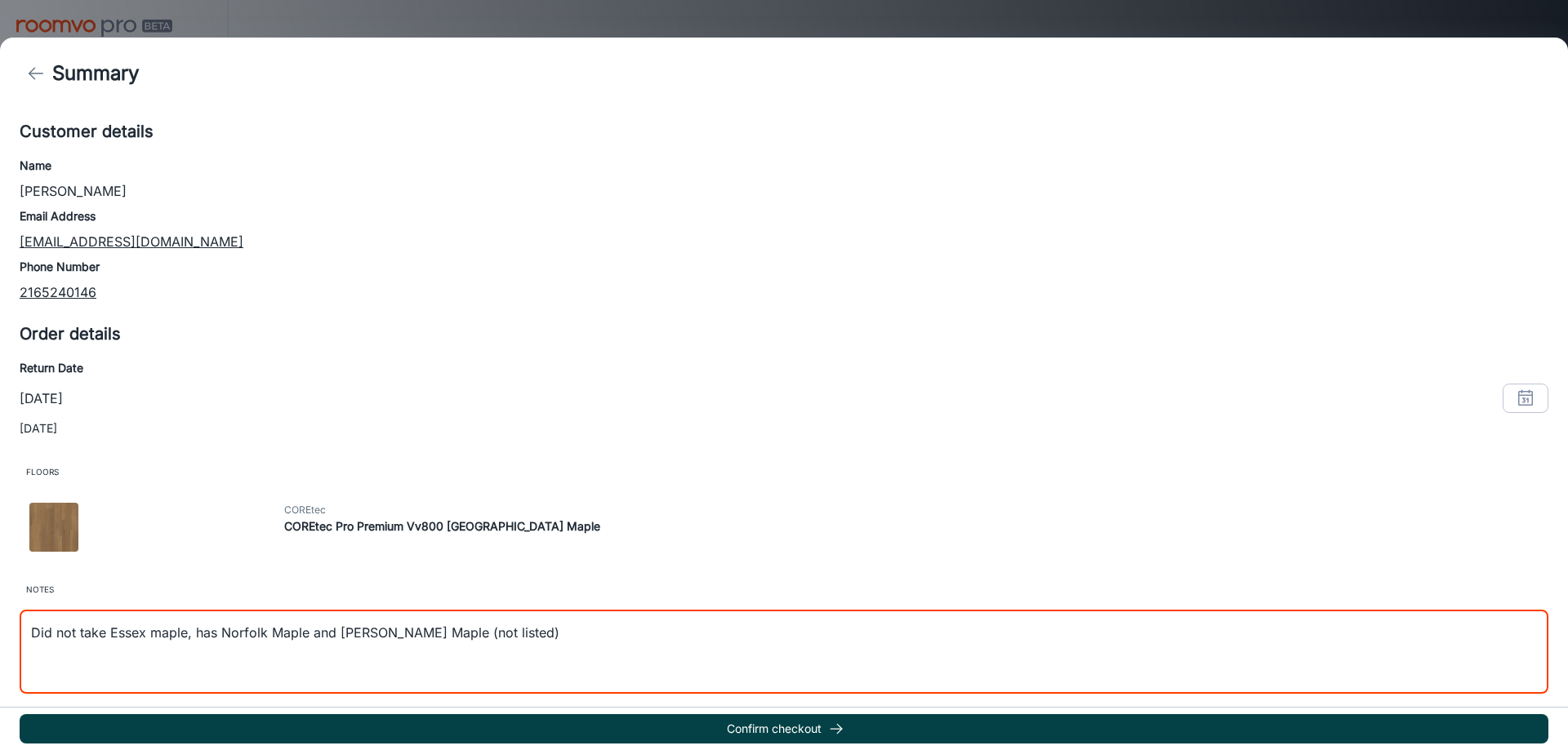
type textarea "Did not take Essex maple, has Norfolk Maple and [PERSON_NAME] Maple (not listed)"
click at [870, 724] on button "Confirm checkout" at bounding box center [784, 729] width 1528 height 30
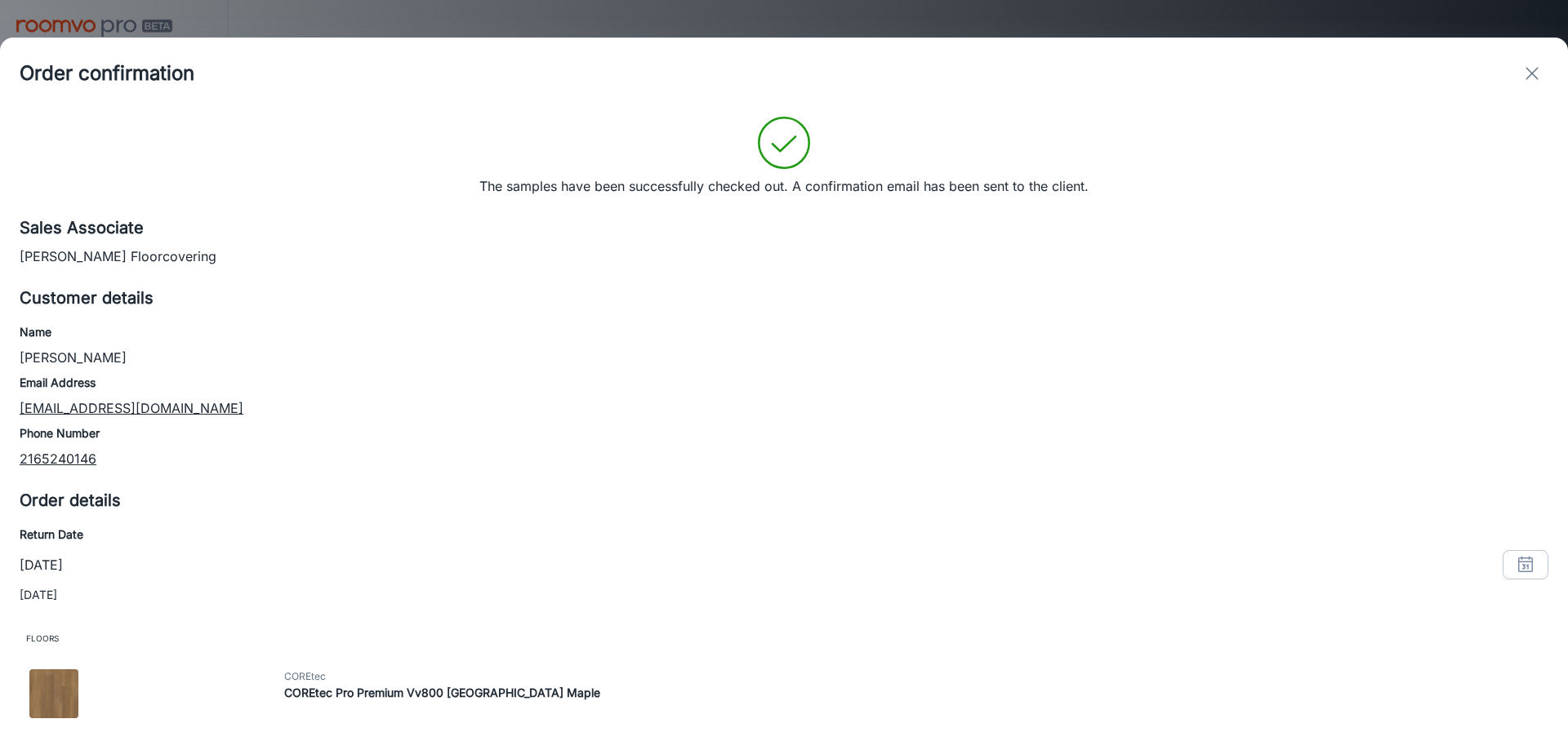
click at [1536, 76] on icon "exit" at bounding box center [1532, 73] width 20 height 20
